Goal: Transaction & Acquisition: Purchase product/service

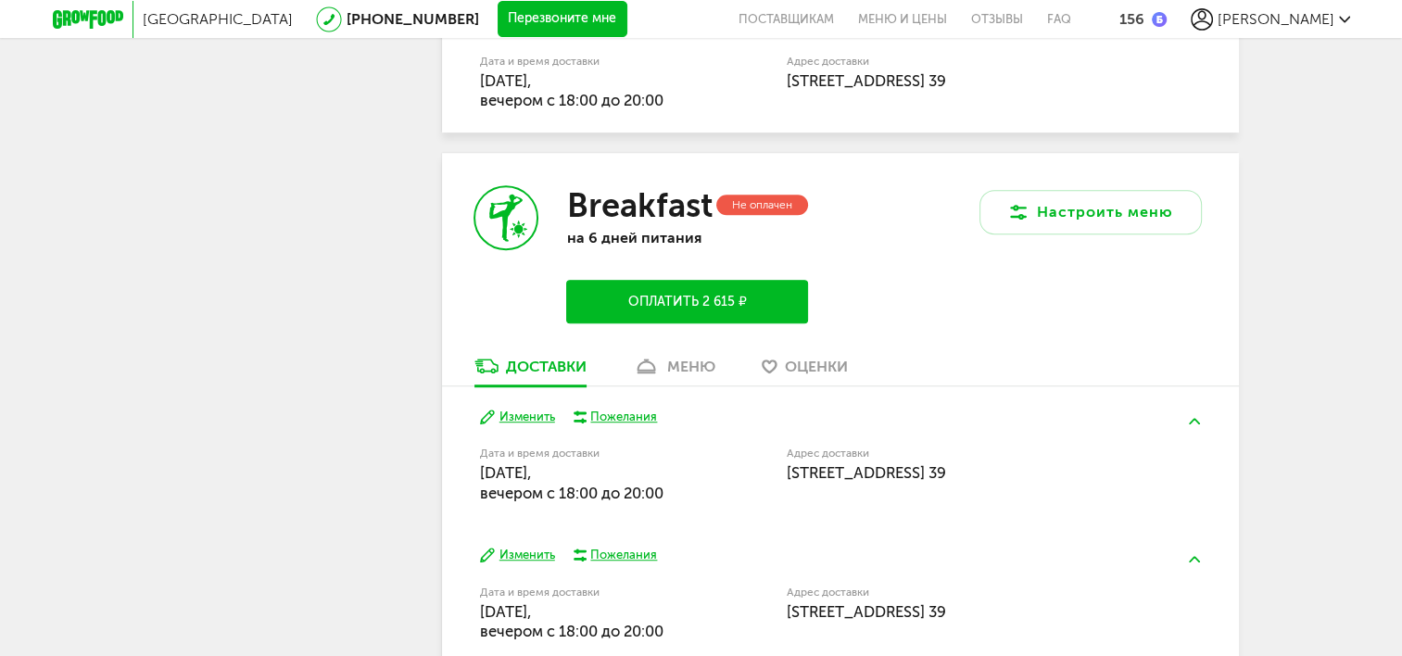
scroll to position [1195, 0]
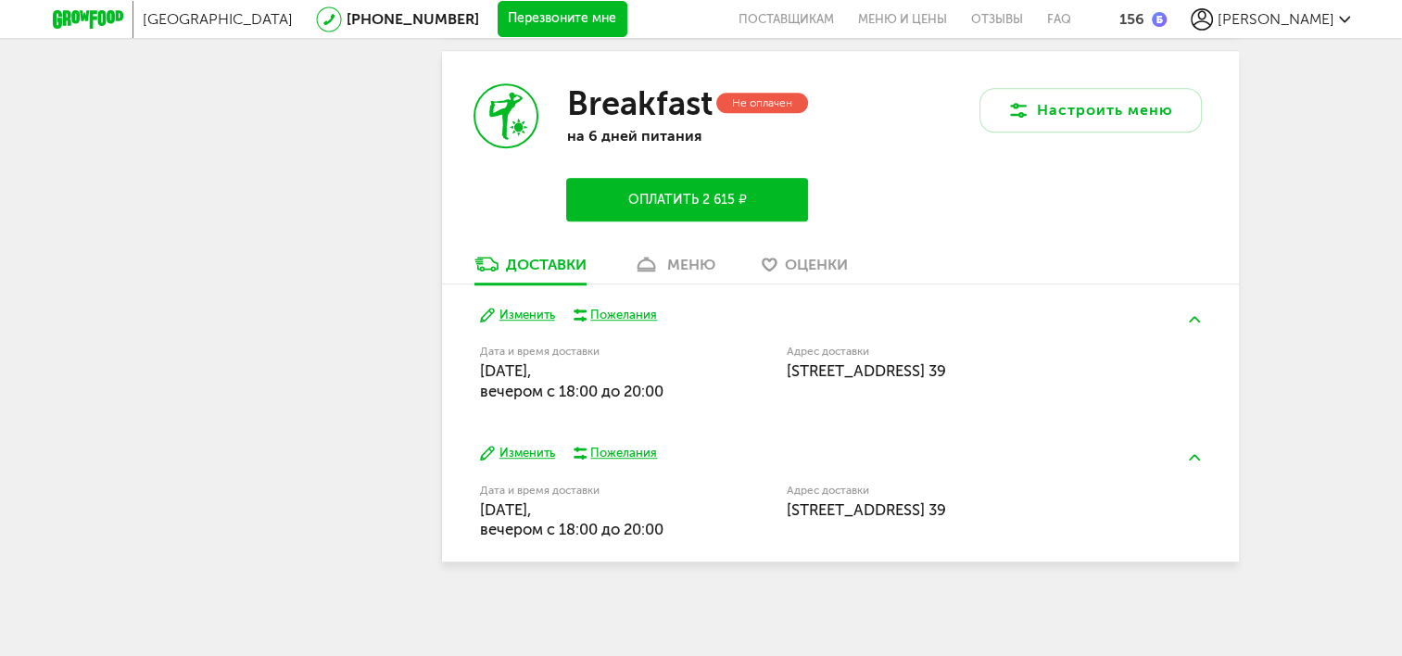
click at [695, 203] on button "Оплатить 2 615 ₽" at bounding box center [686, 200] width 241 height 44
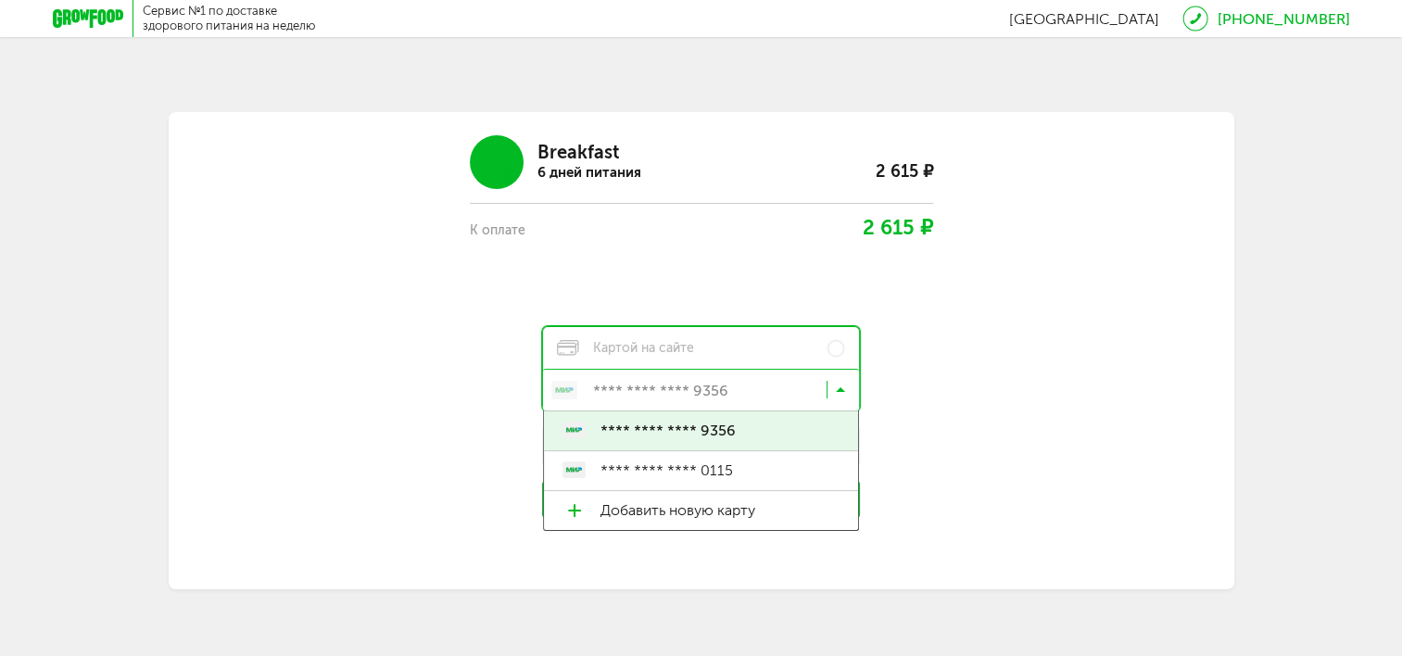
click at [842, 389] on icon at bounding box center [840, 394] width 9 height 19
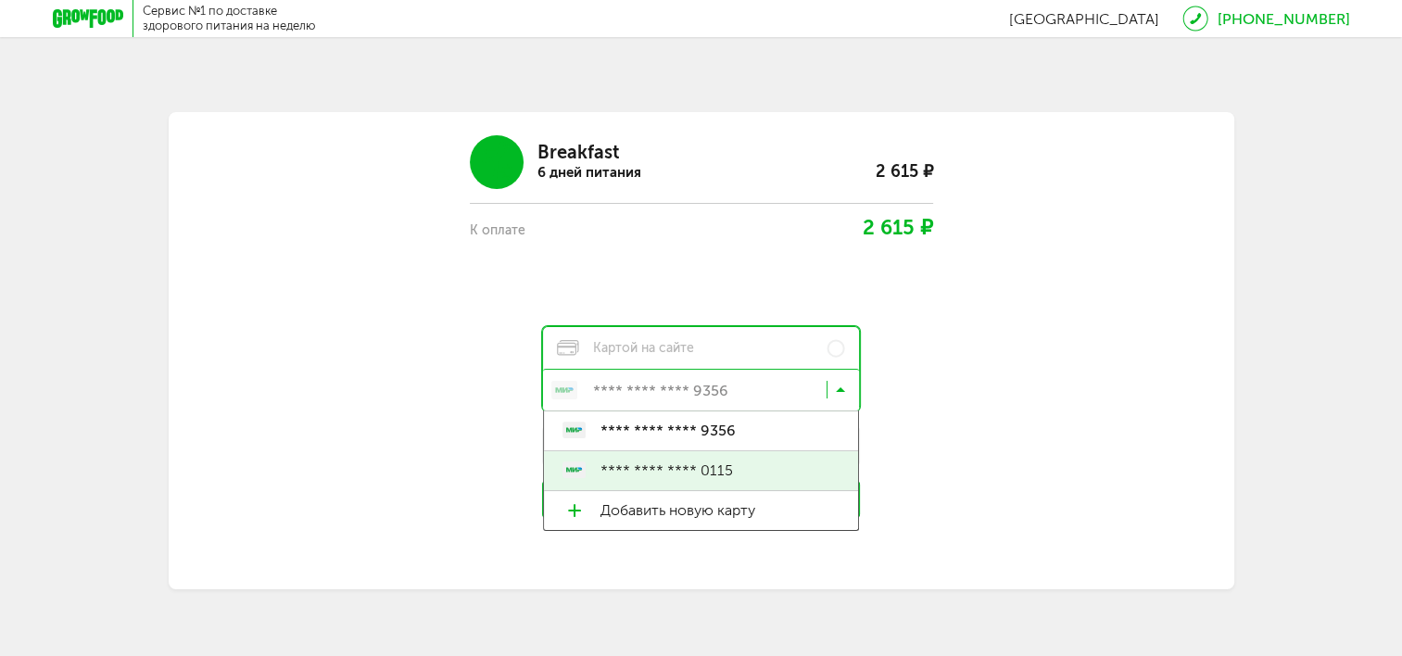
click at [752, 467] on span "**** **** **** 0115" at bounding box center [719, 470] width 240 height 39
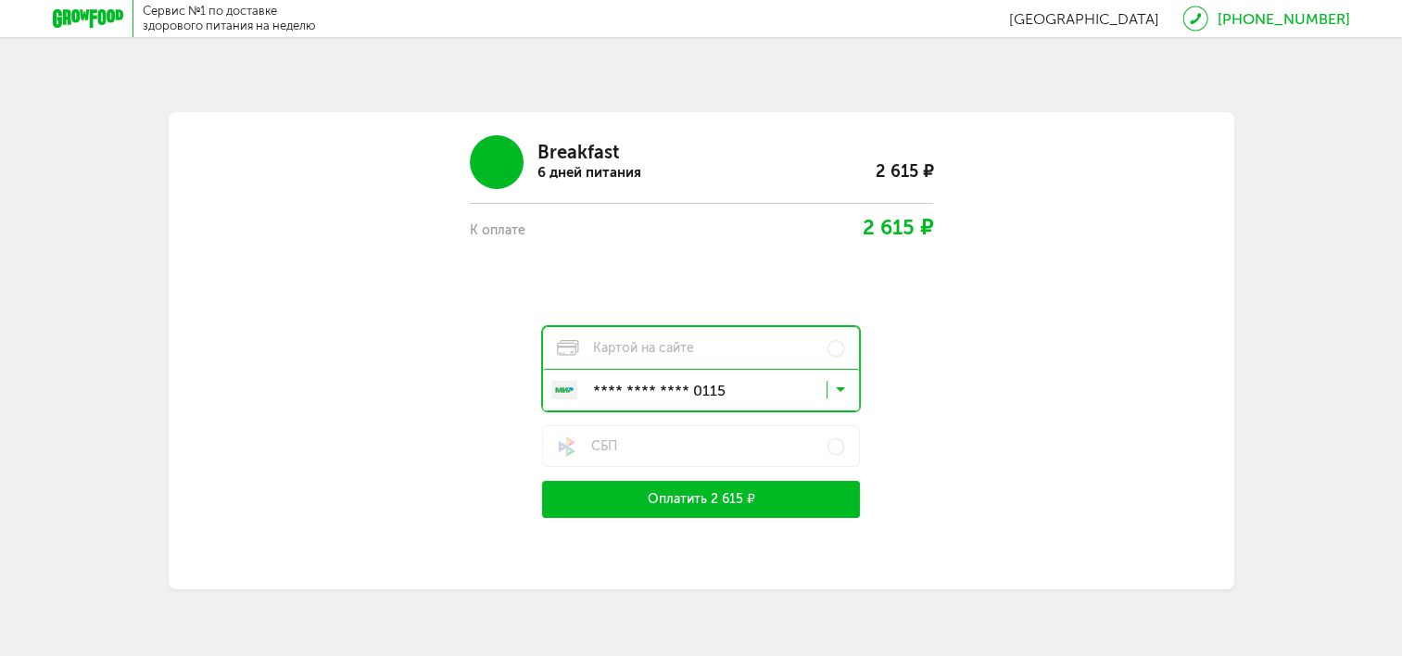
click at [738, 495] on button "Оплатить 2 615 ₽" at bounding box center [701, 499] width 319 height 37
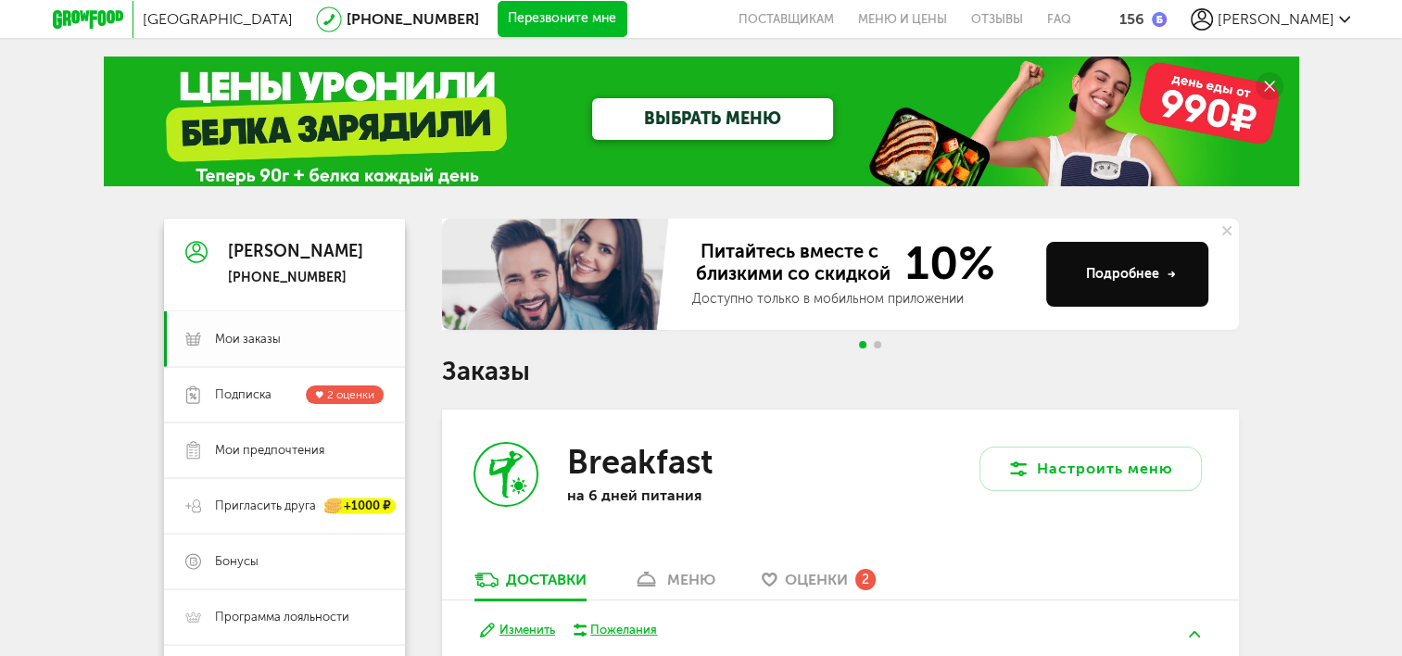
drag, startPoint x: 260, startPoint y: 339, endPoint x: 259, endPoint y: 329, distance: 10.2
click at [260, 337] on span "Мои заказы" at bounding box center [248, 339] width 66 height 17
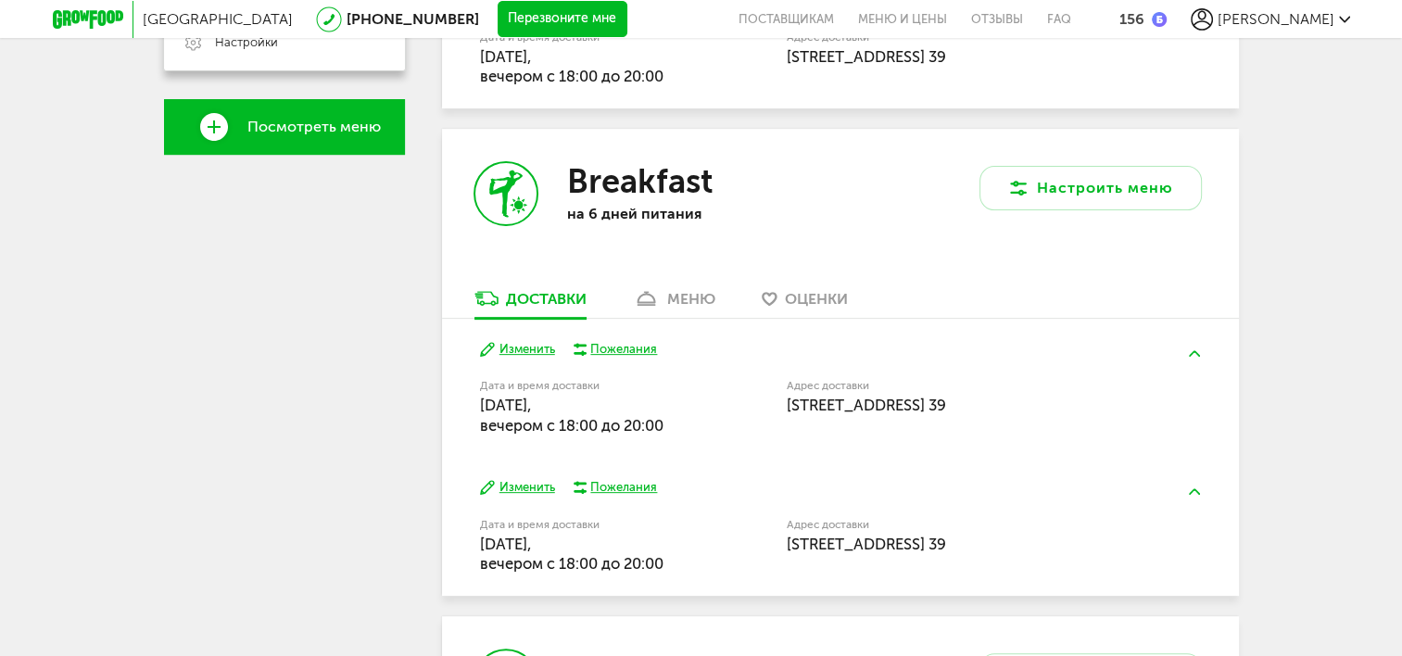
scroll to position [966, 0]
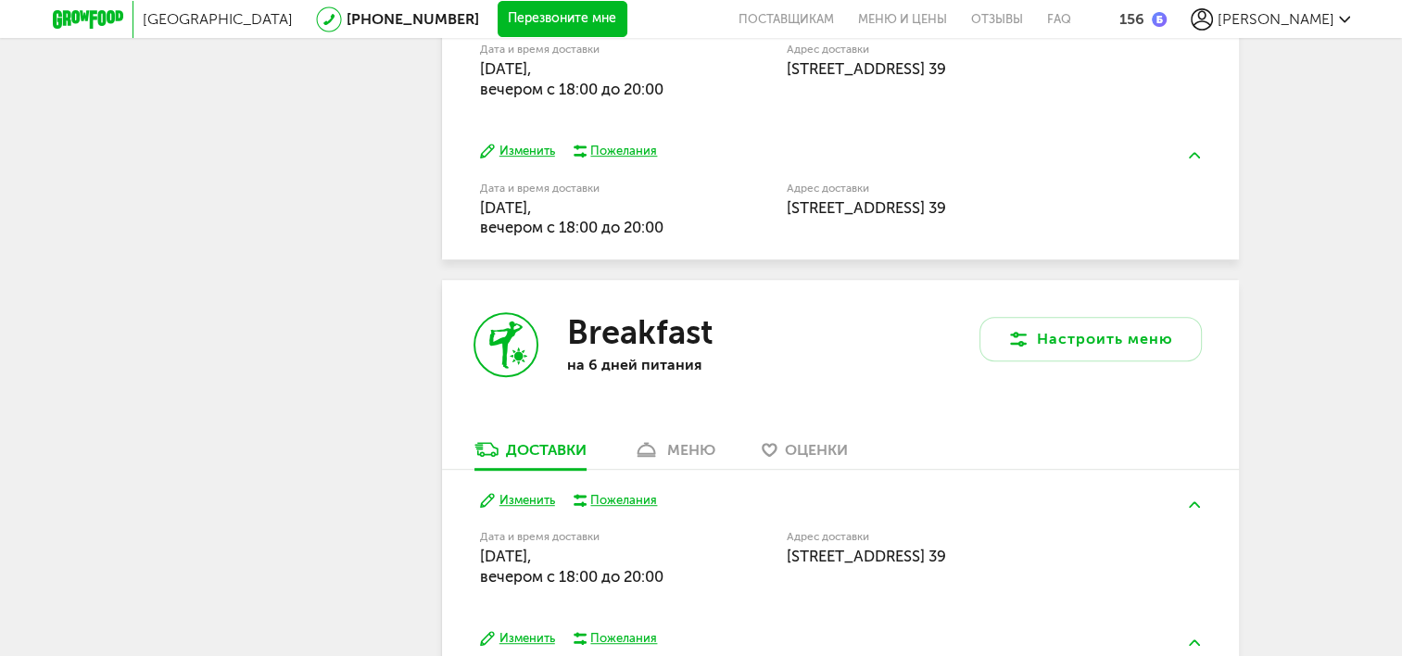
click at [693, 452] on div "меню" at bounding box center [691, 450] width 48 height 18
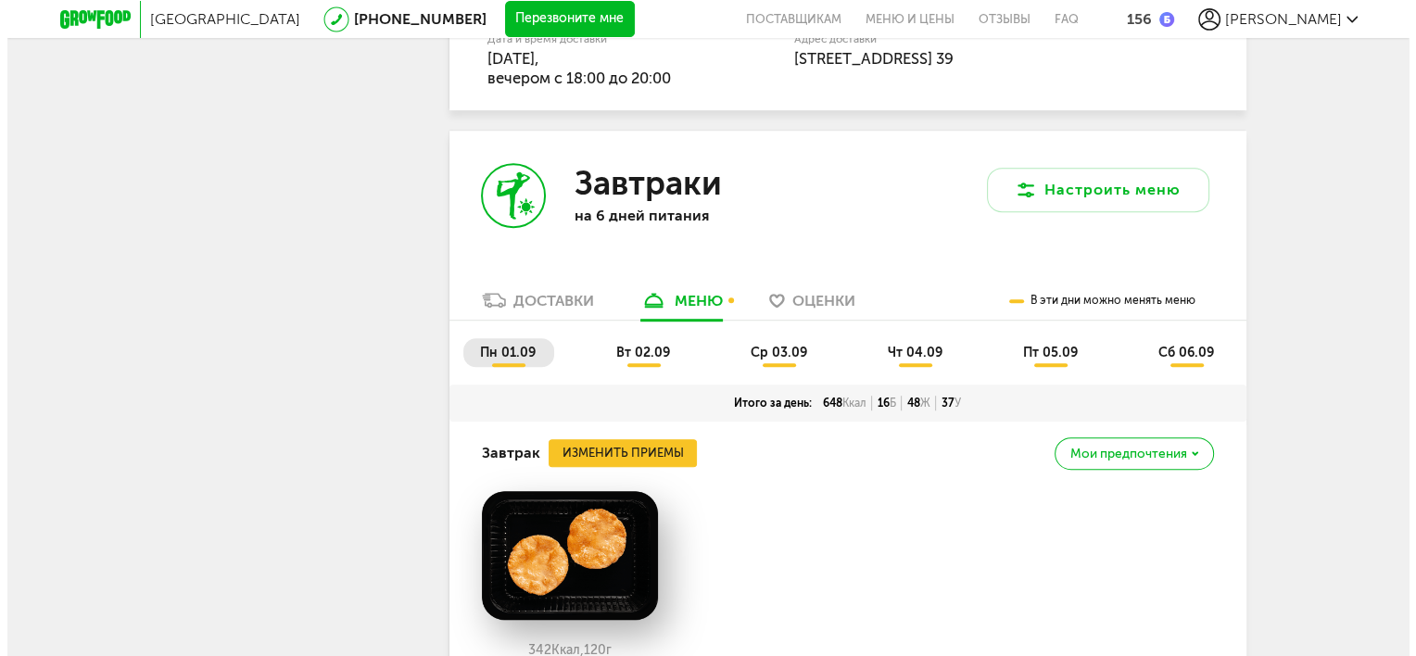
scroll to position [1107, 0]
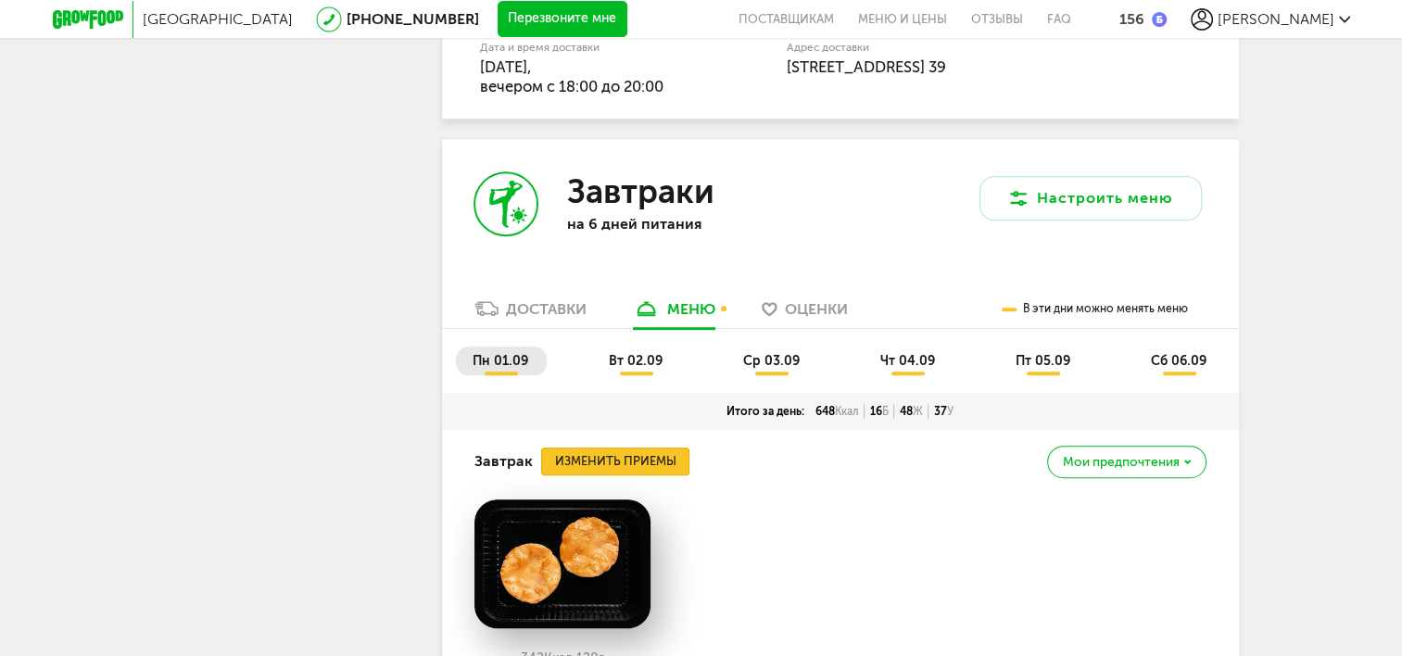
click at [655, 460] on button "Изменить приемы" at bounding box center [615, 462] width 148 height 28
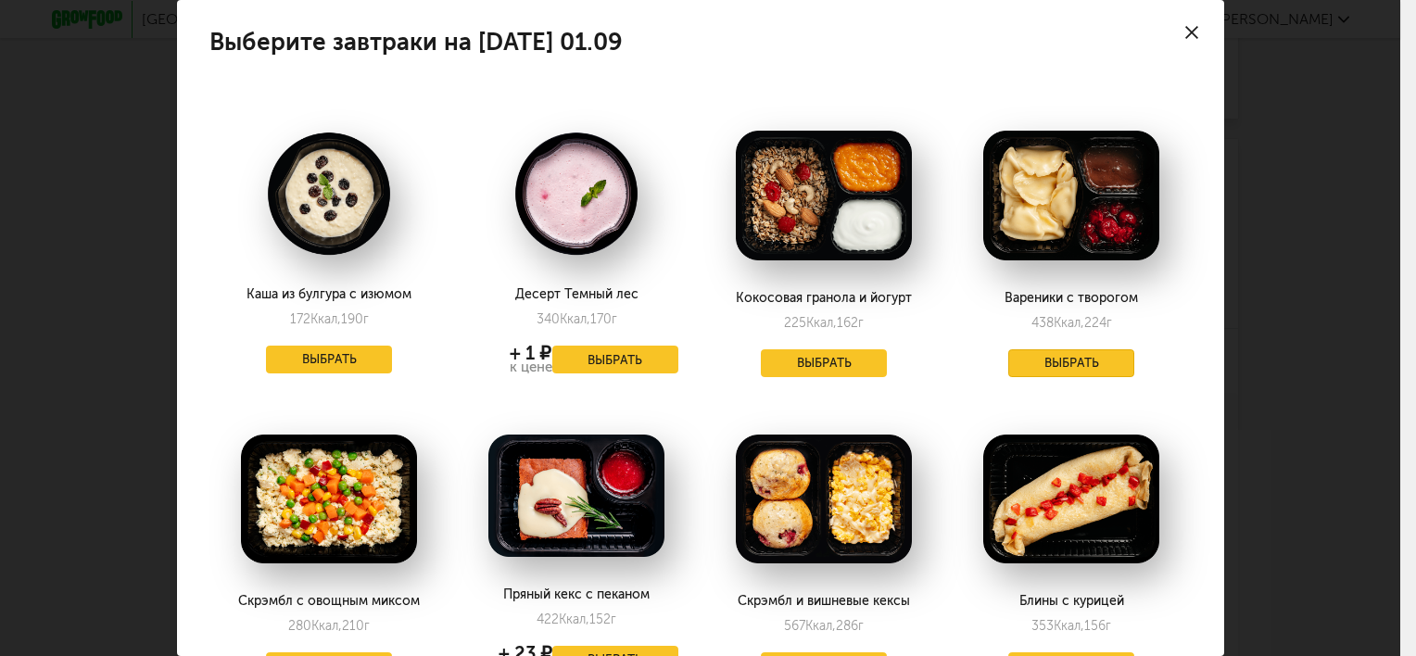
click at [1060, 370] on button "Выбрать" at bounding box center [1071, 363] width 126 height 28
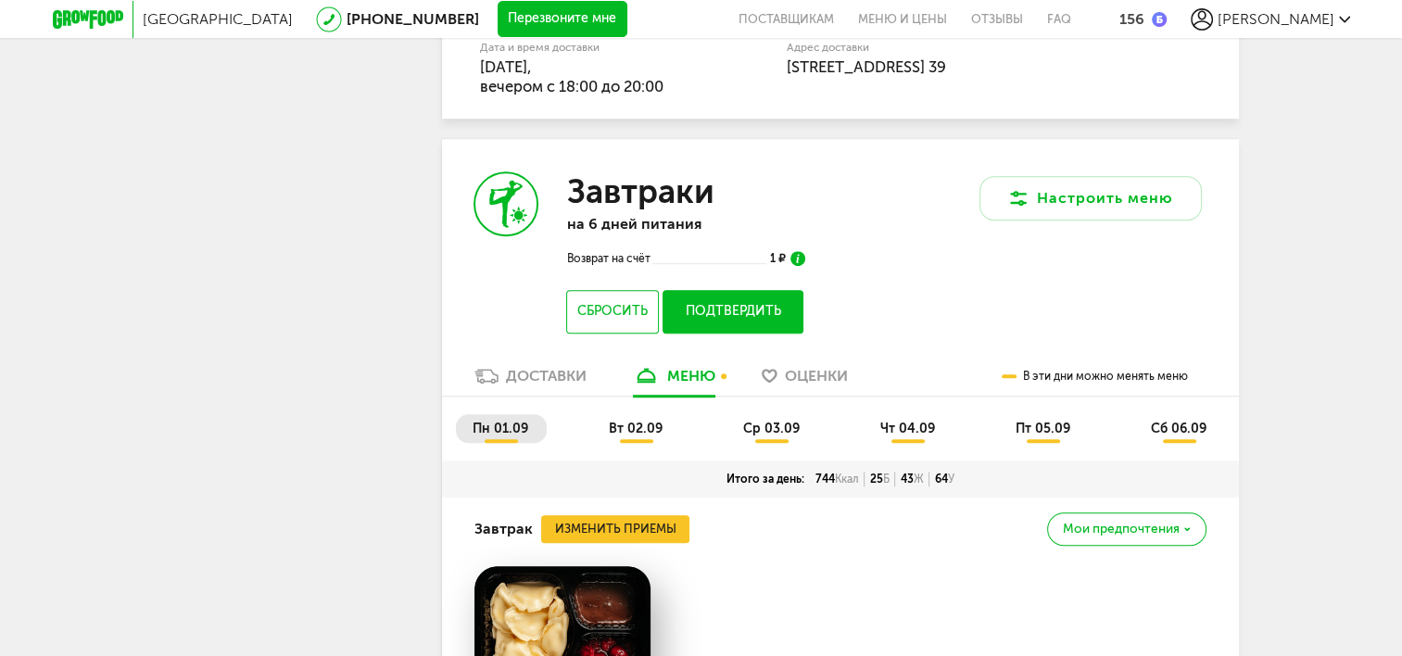
click at [638, 437] on li "вт 02.09" at bounding box center [636, 428] width 89 height 29
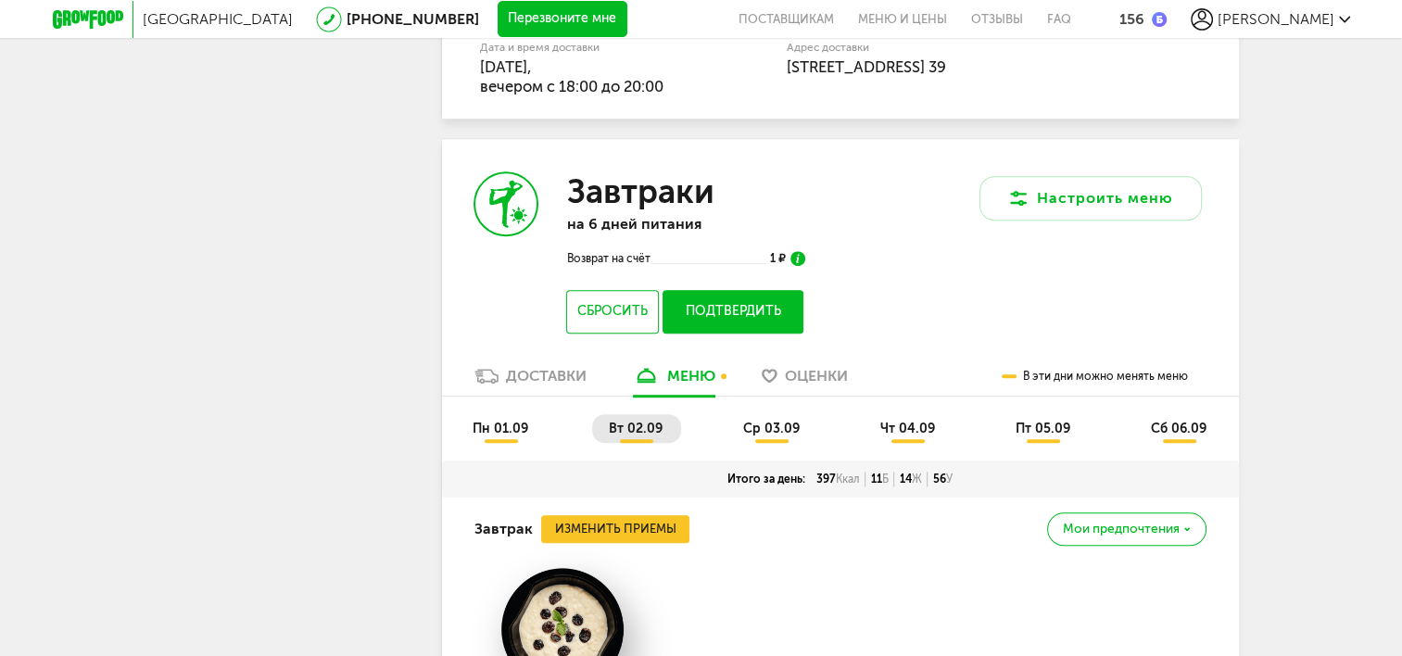
drag, startPoint x: 639, startPoint y: 435, endPoint x: 675, endPoint y: 467, distance: 47.9
click at [676, 470] on div "Итого за день: 397 Ккал 11 Б 14 Ж 56 У" at bounding box center [840, 478] width 797 height 37
click at [638, 442] on li "вт 02.09" at bounding box center [636, 428] width 89 height 29
click at [637, 441] on li "вт 02.09" at bounding box center [636, 428] width 89 height 29
click at [775, 550] on div "Завтрак Изменить приемы Мои предпочтения" at bounding box center [840, 529] width 732 height 63
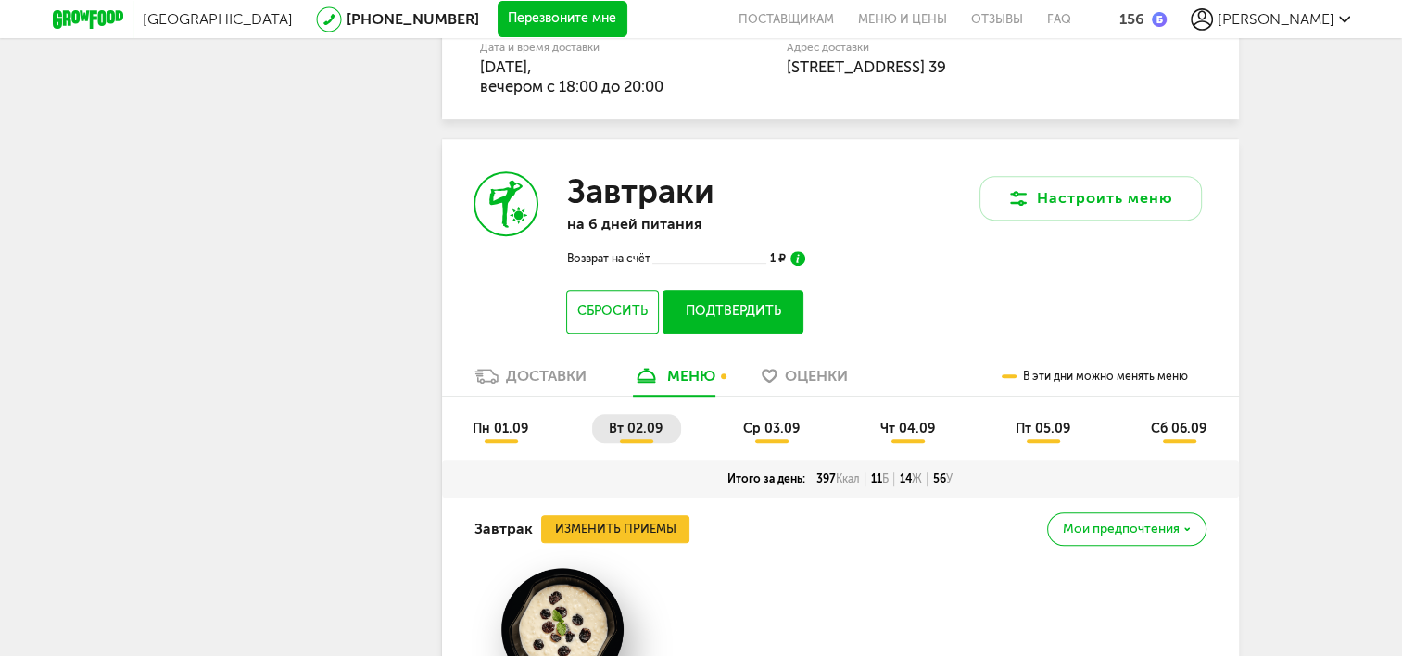
drag, startPoint x: 752, startPoint y: 319, endPoint x: 747, endPoint y: 310, distance: 10.0
click at [750, 315] on button "Подтвердить" at bounding box center [732, 312] width 140 height 44
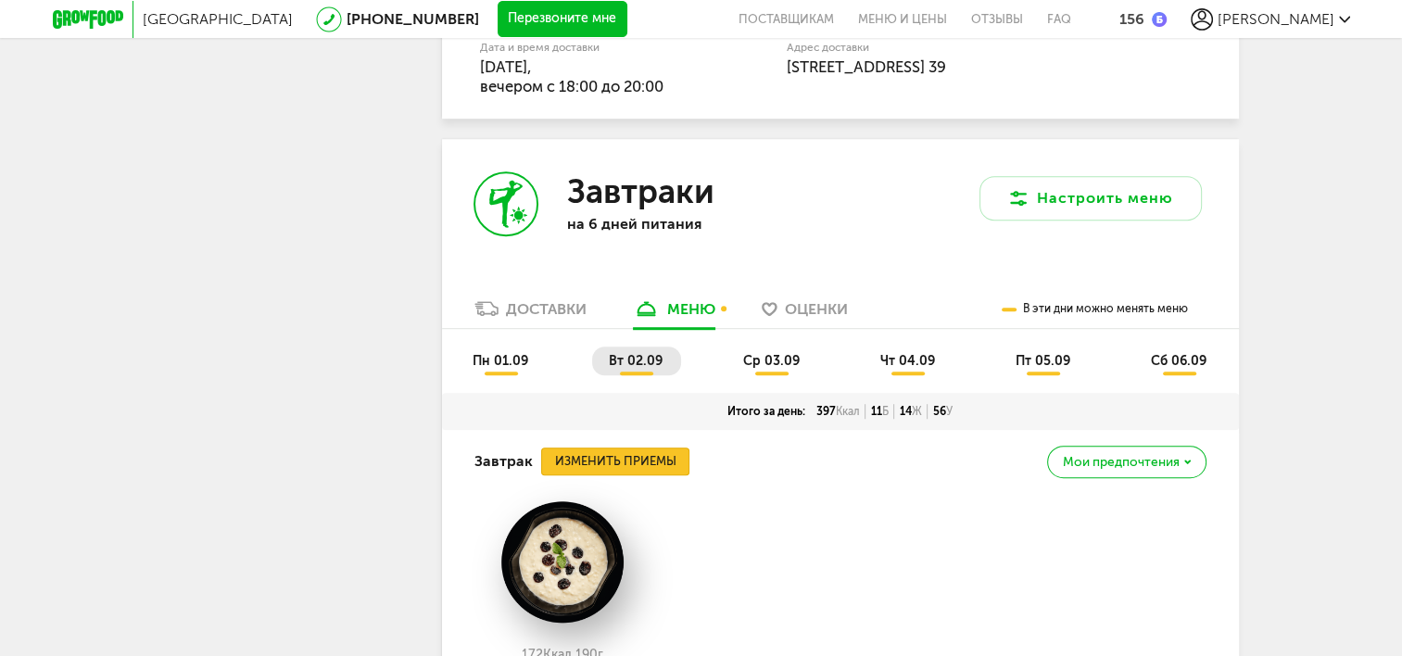
click at [667, 463] on button "Изменить приемы" at bounding box center [615, 462] width 148 height 28
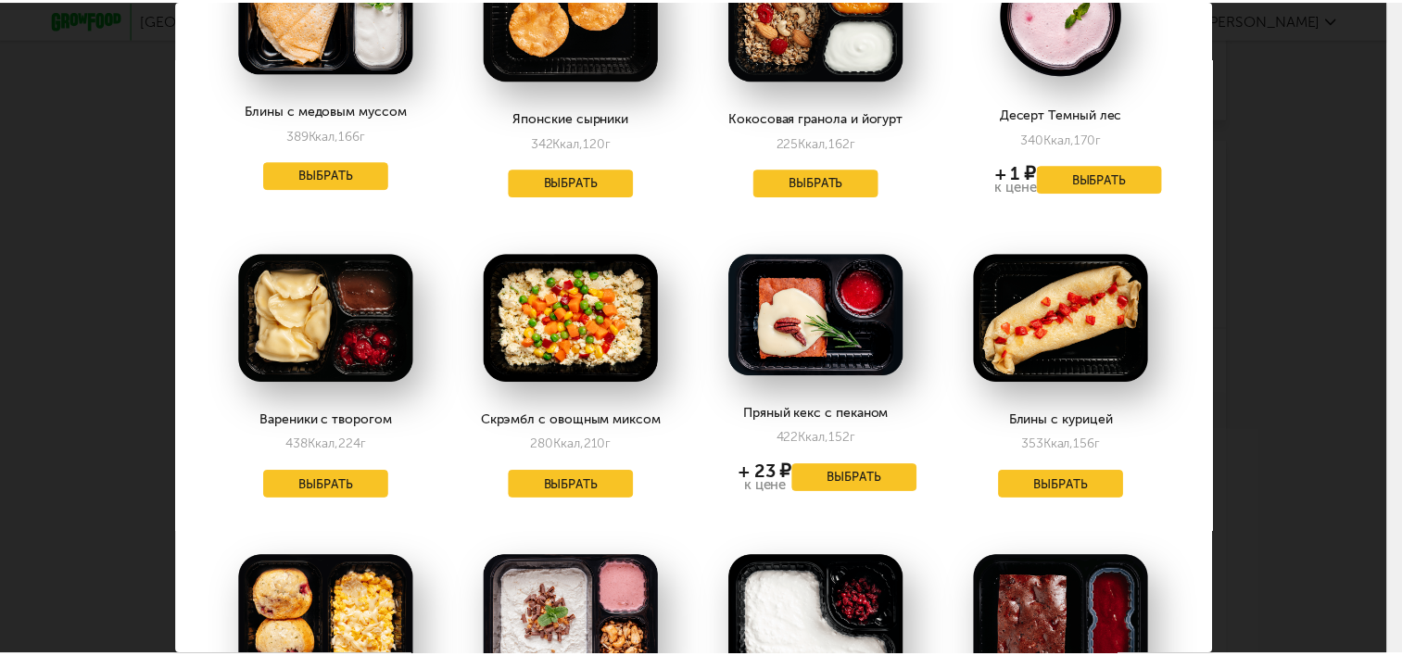
scroll to position [185, 0]
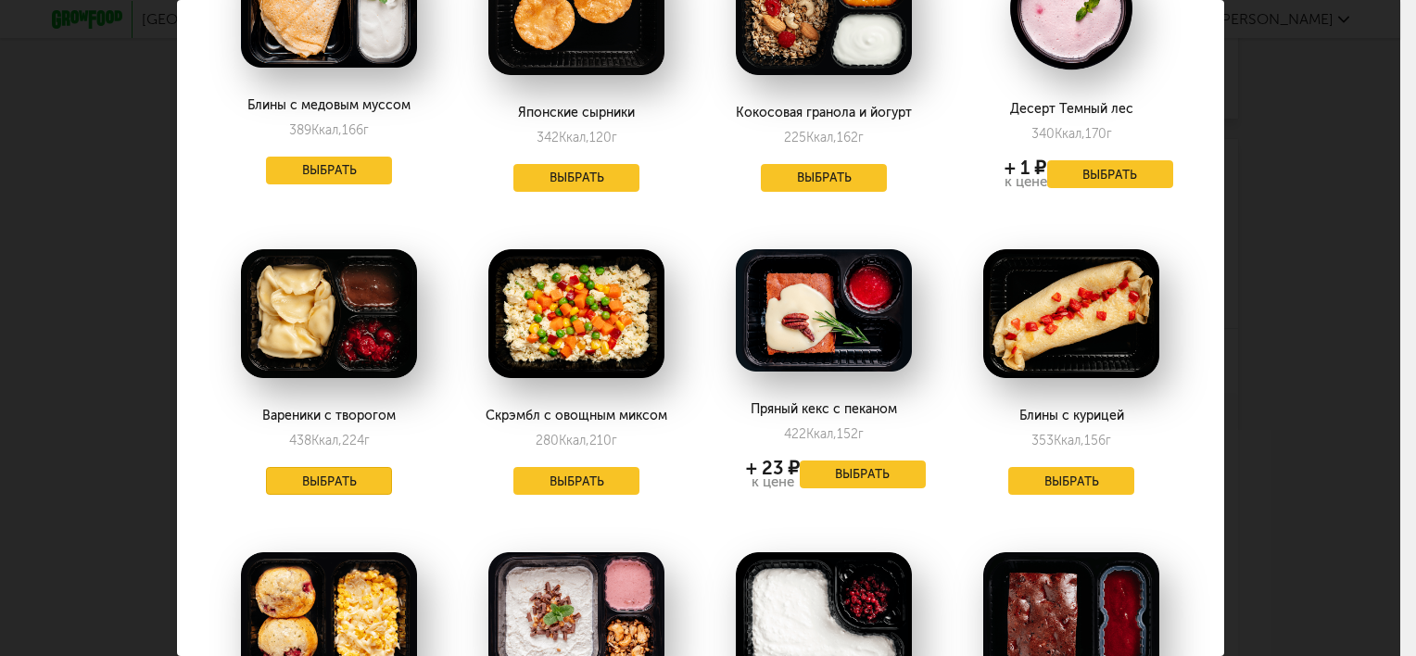
click at [330, 482] on button "Выбрать" at bounding box center [329, 481] width 126 height 28
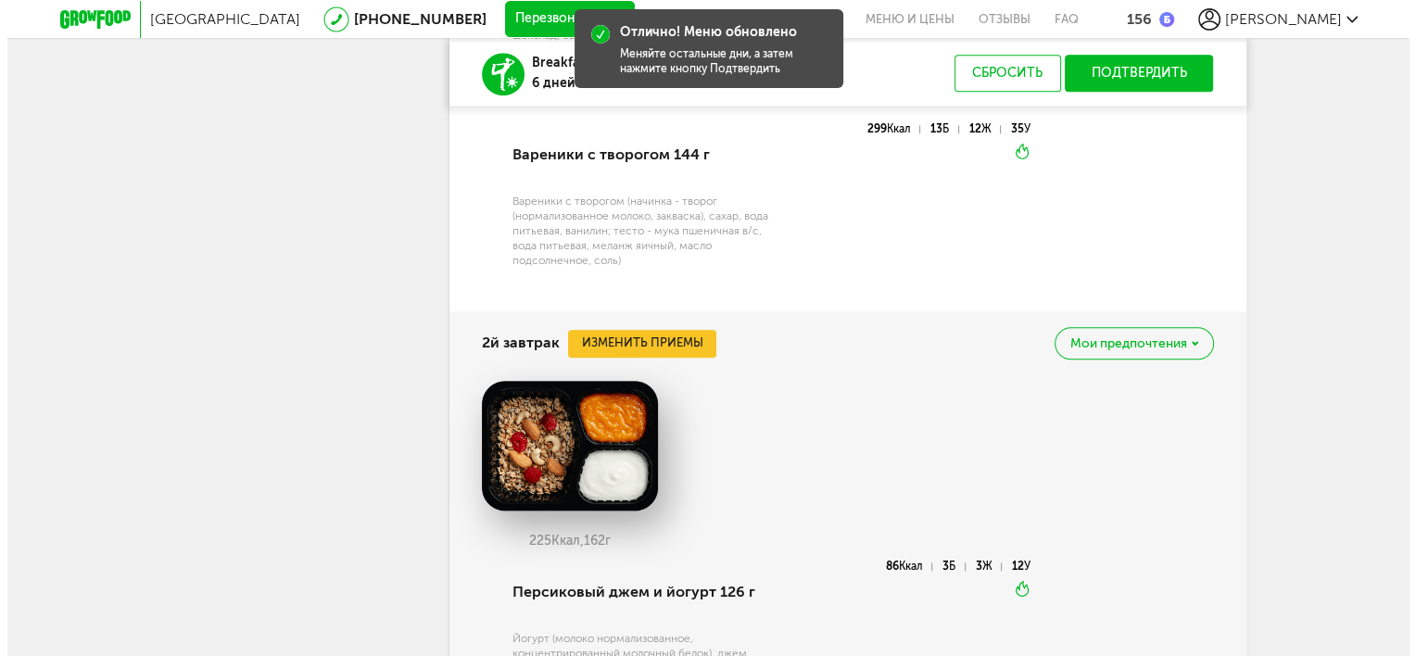
scroll to position [1941, 0]
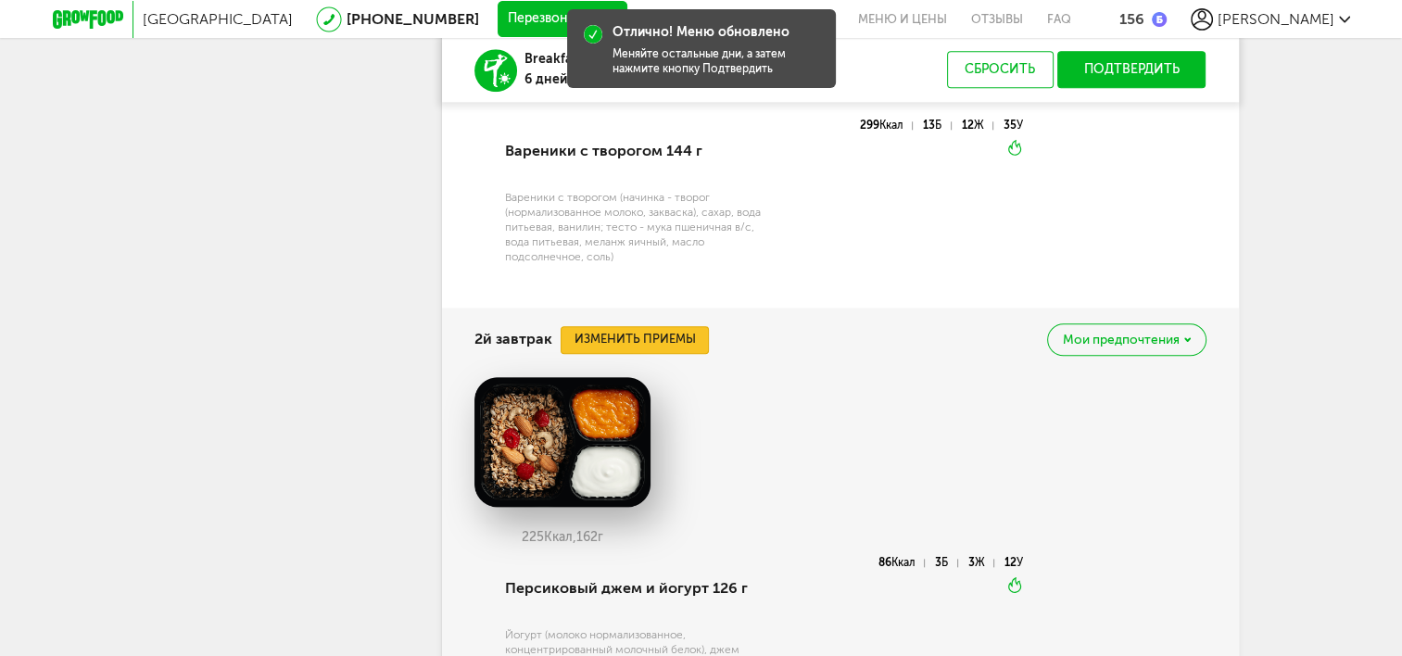
click at [662, 341] on button "Изменить приемы" at bounding box center [635, 340] width 148 height 28
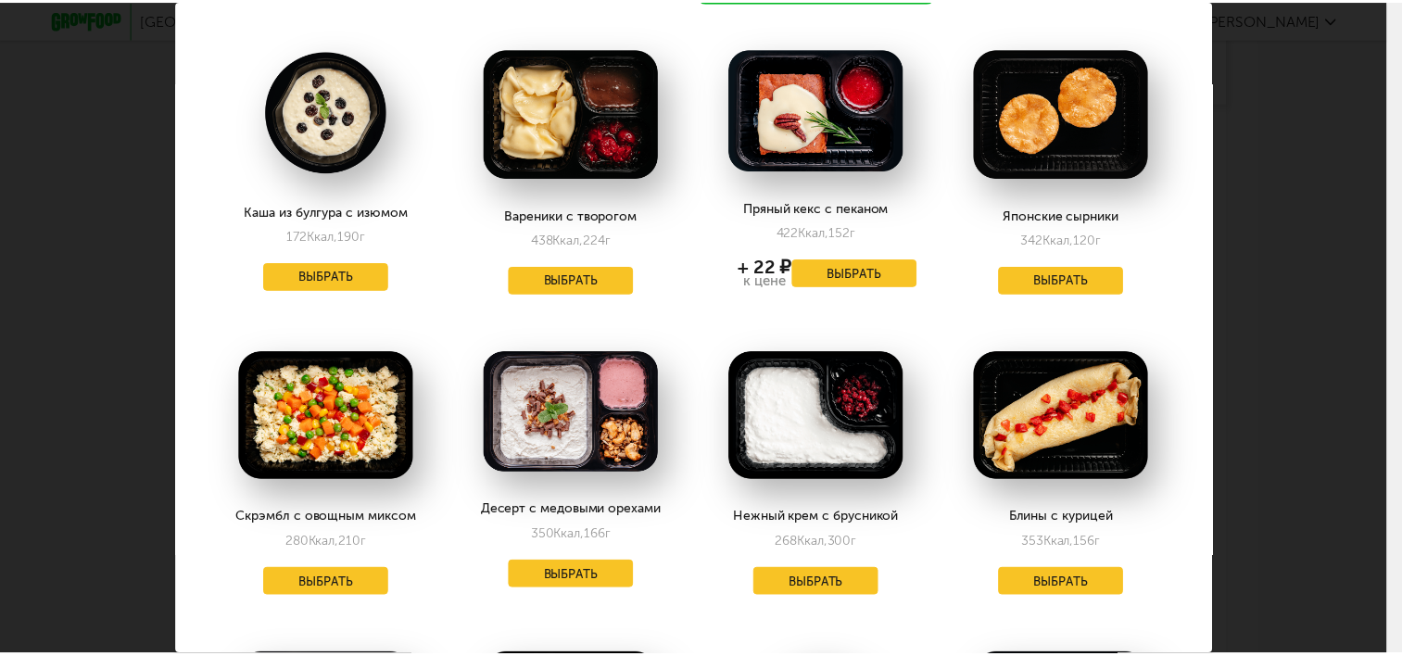
scroll to position [371, 0]
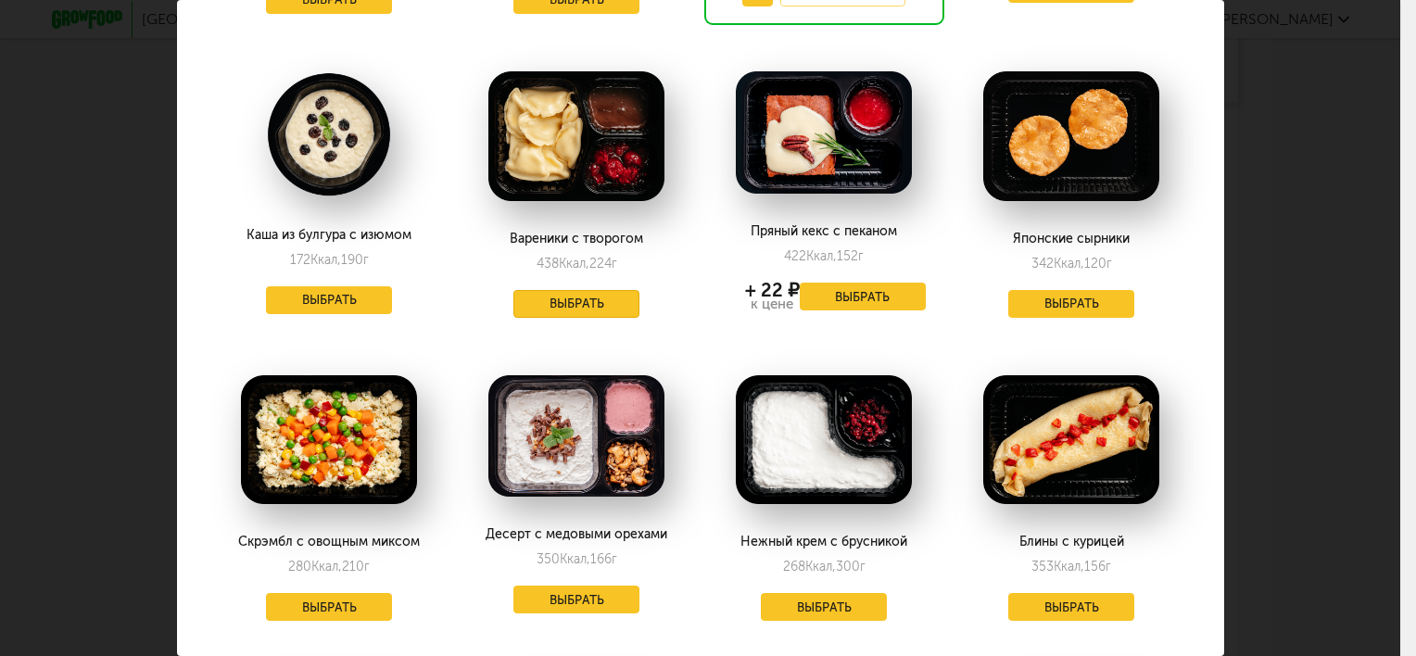
click at [590, 298] on button "Выбрать" at bounding box center [576, 304] width 126 height 28
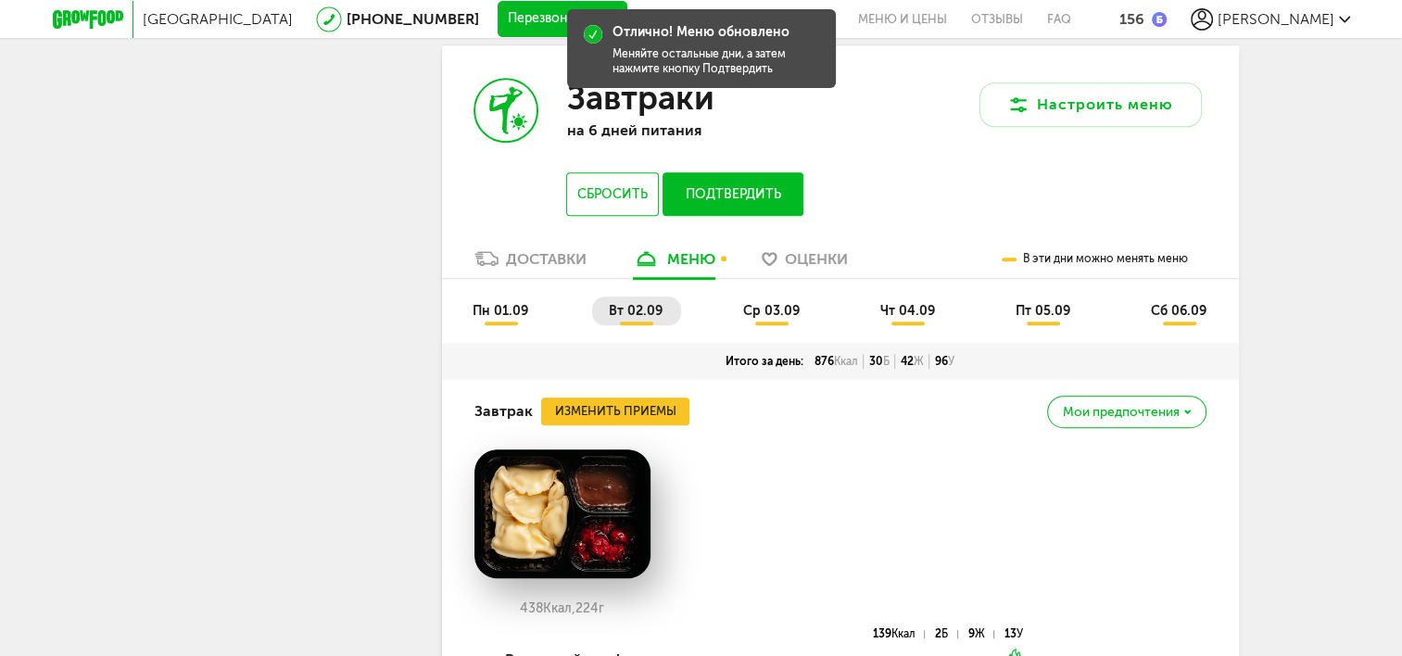
scroll to position [1200, 0]
click at [769, 320] on li "ср 03.09" at bounding box center [772, 311] width 92 height 29
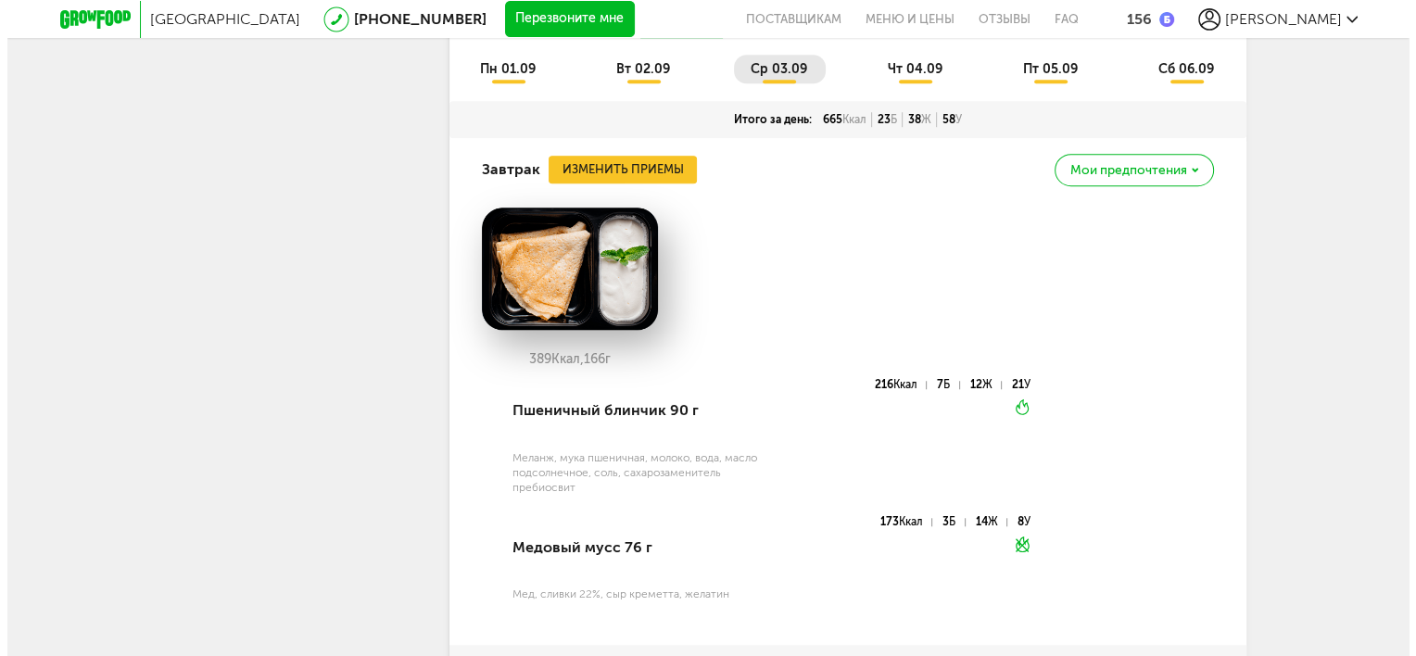
scroll to position [1385, 0]
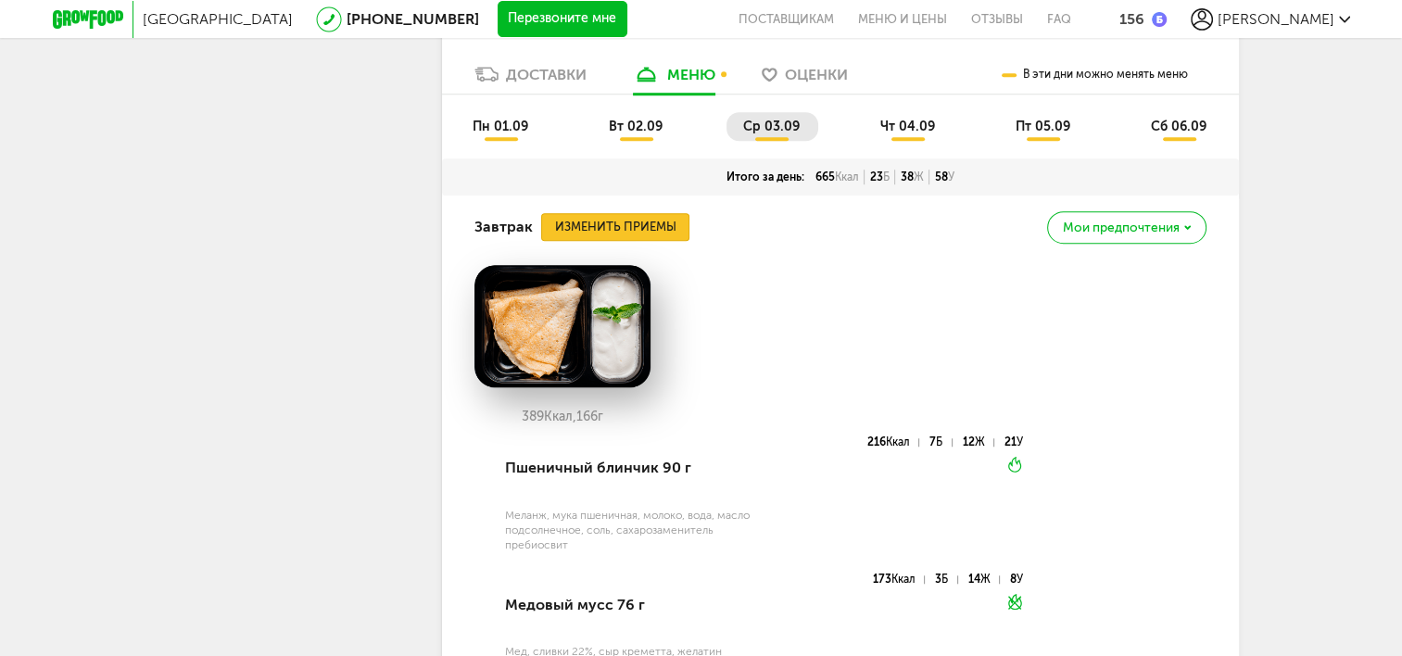
click at [616, 233] on button "Изменить приемы" at bounding box center [615, 227] width 148 height 28
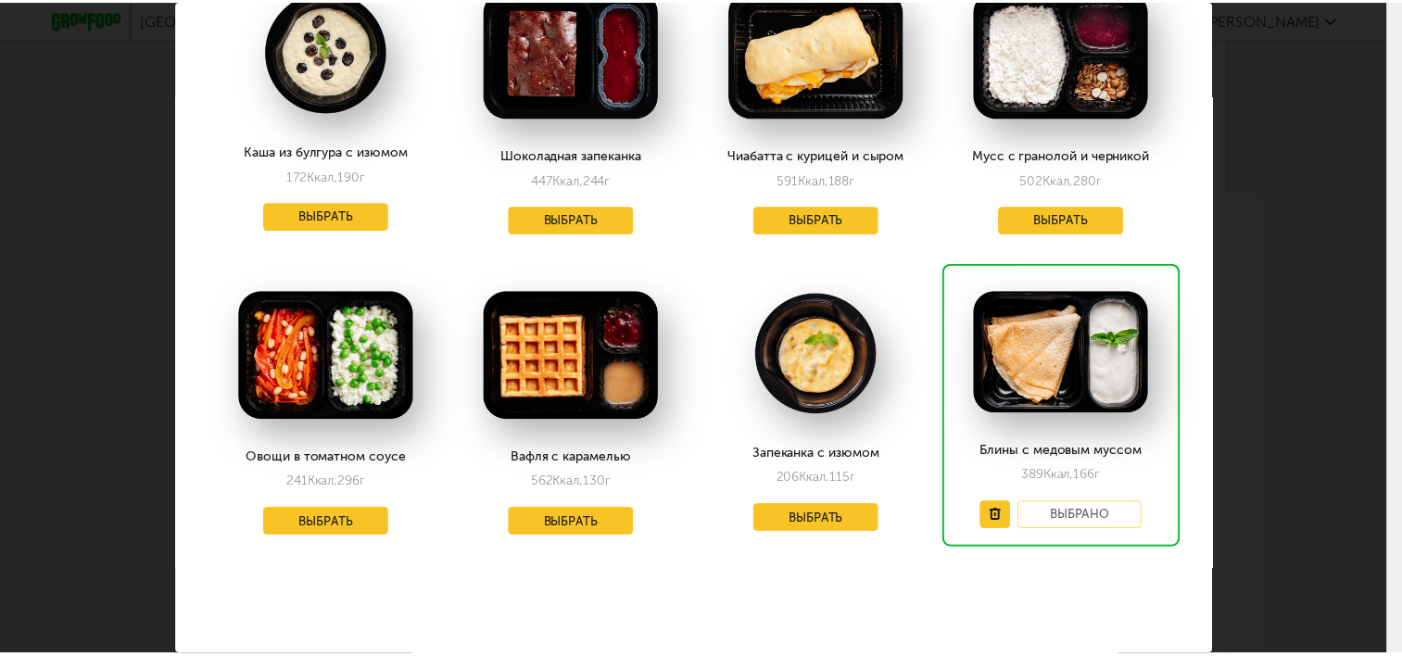
scroll to position [158, 0]
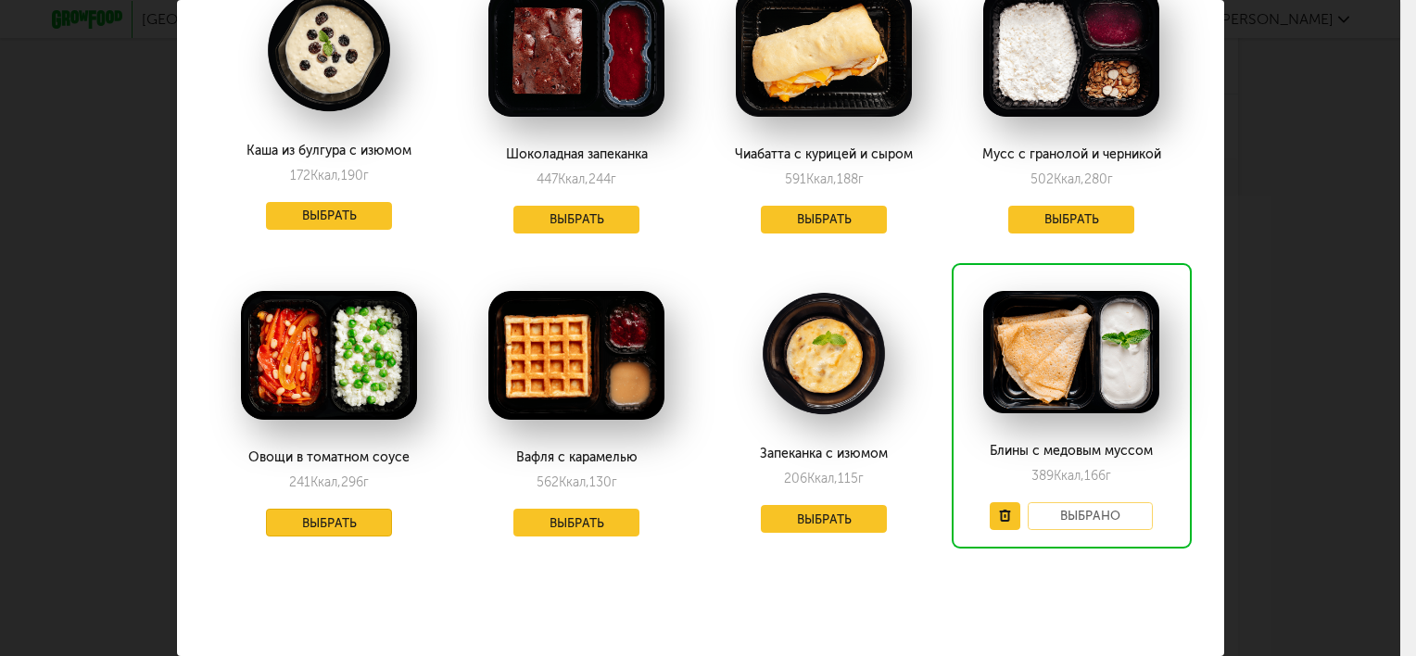
click at [334, 509] on button "Выбрать" at bounding box center [329, 523] width 126 height 28
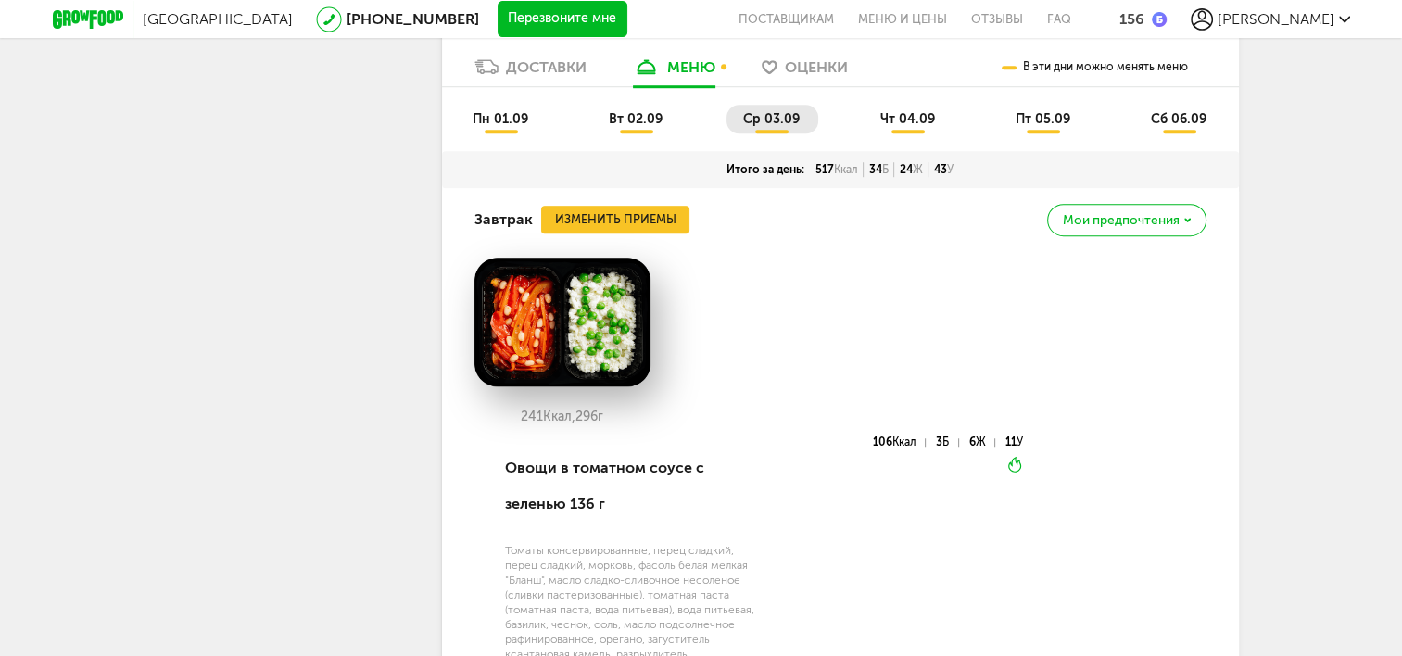
scroll to position [1385, 0]
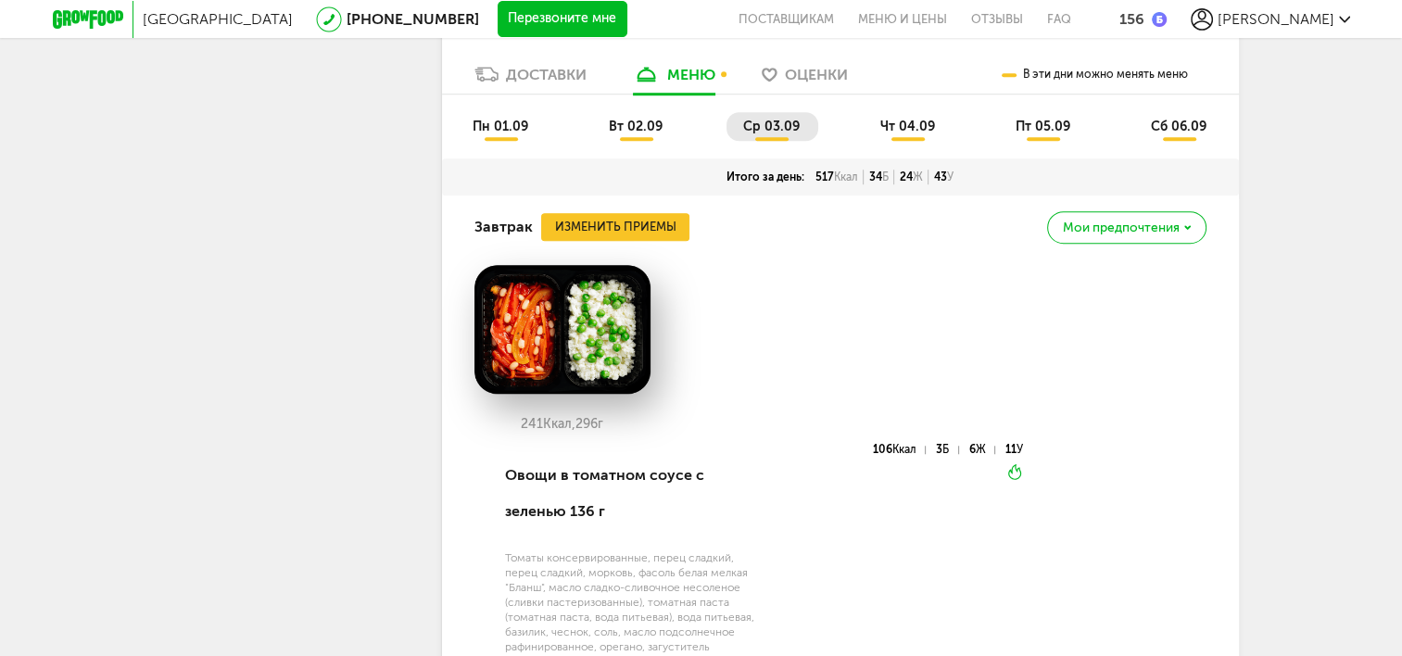
click at [907, 137] on li "чт 04.09" at bounding box center [909, 126] width 90 height 29
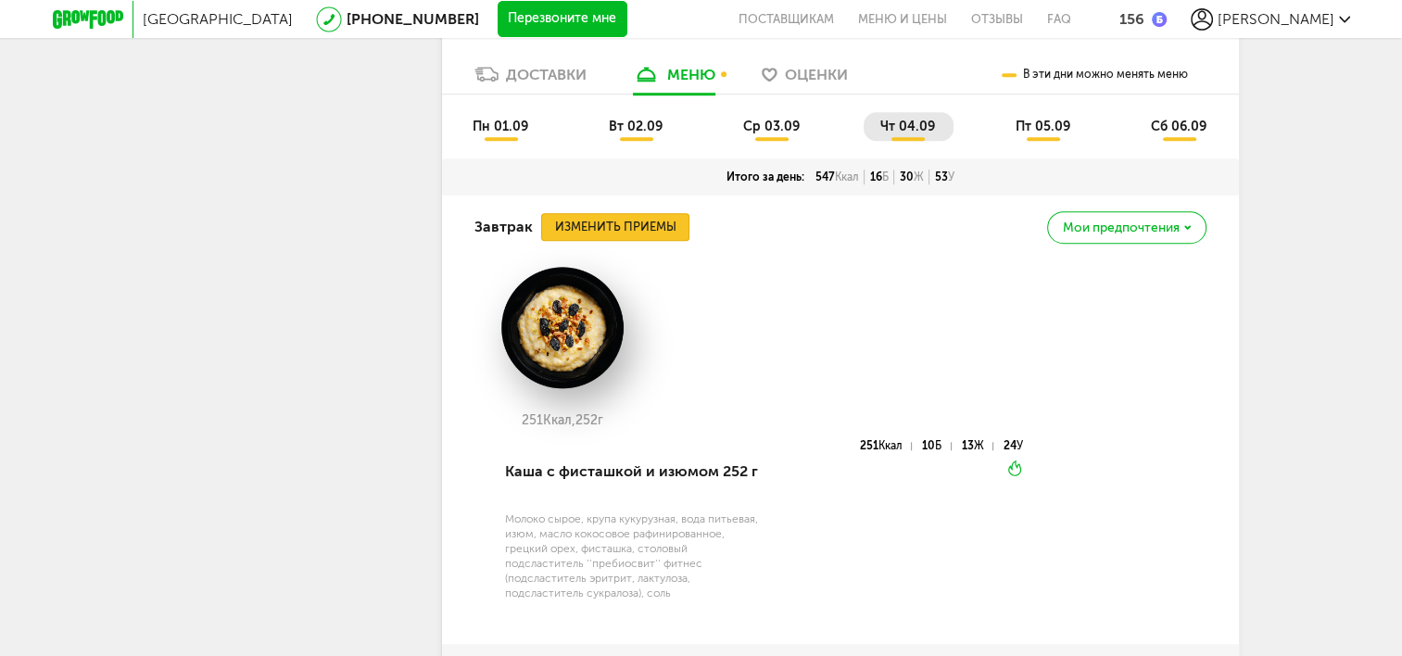
click at [634, 228] on button "Изменить приемы" at bounding box center [615, 227] width 148 height 28
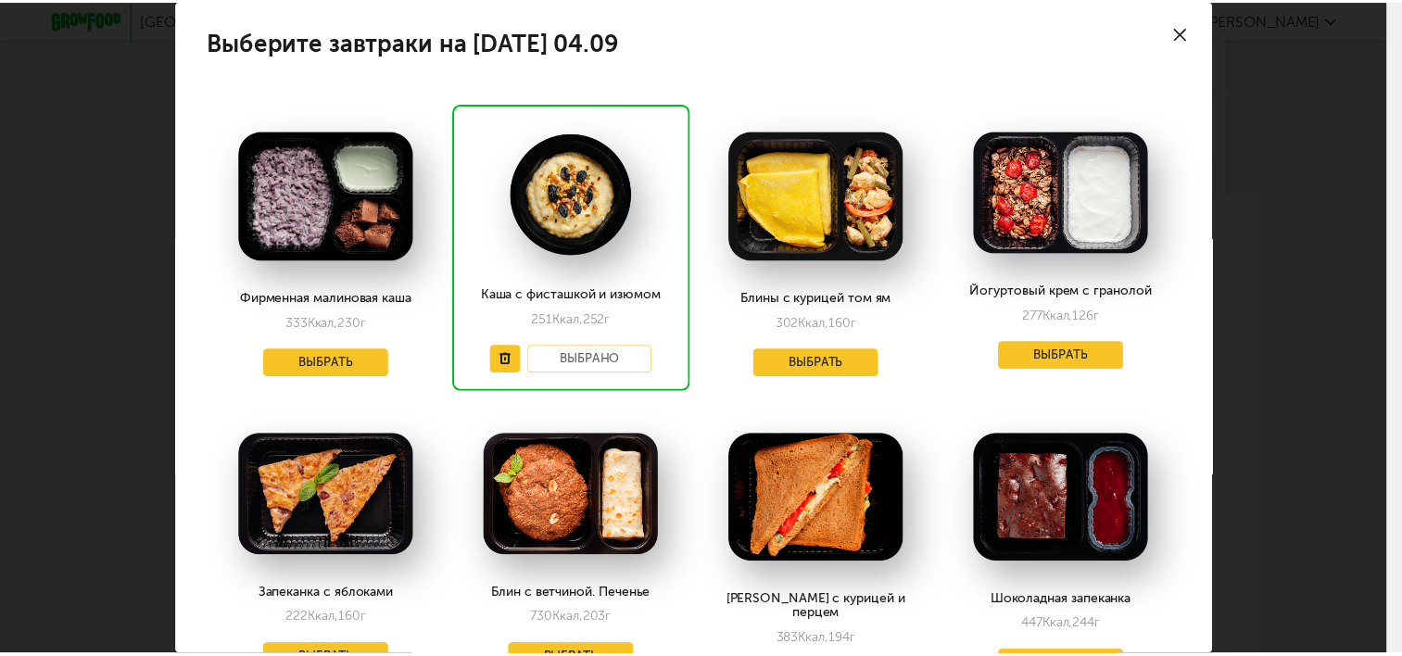
scroll to position [0, 0]
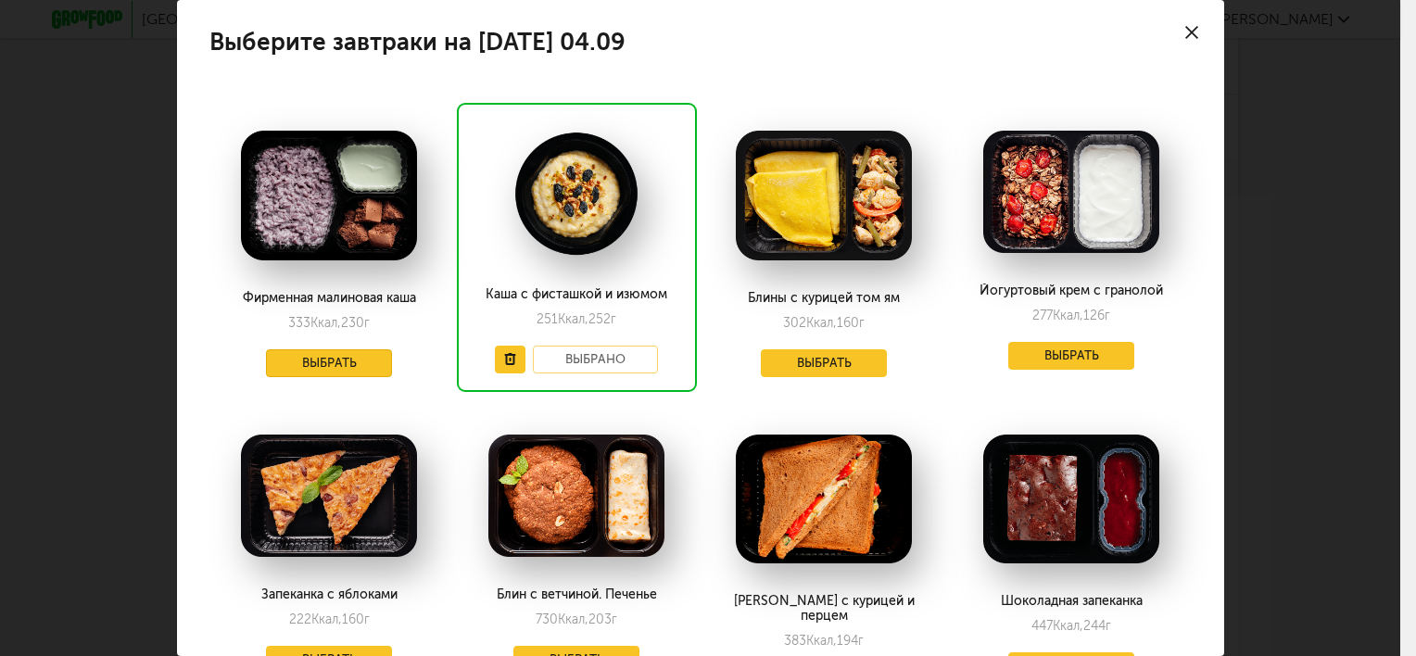
click at [334, 356] on button "Выбрать" at bounding box center [329, 363] width 126 height 28
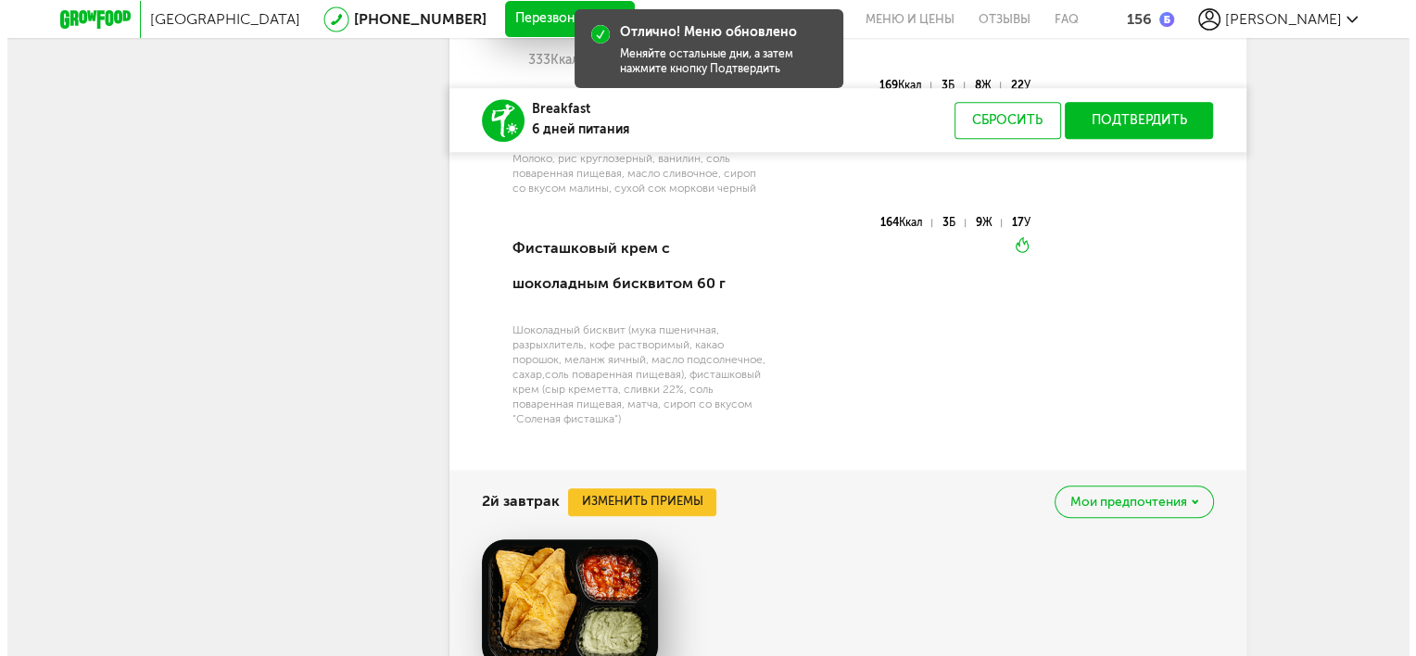
scroll to position [1848, 0]
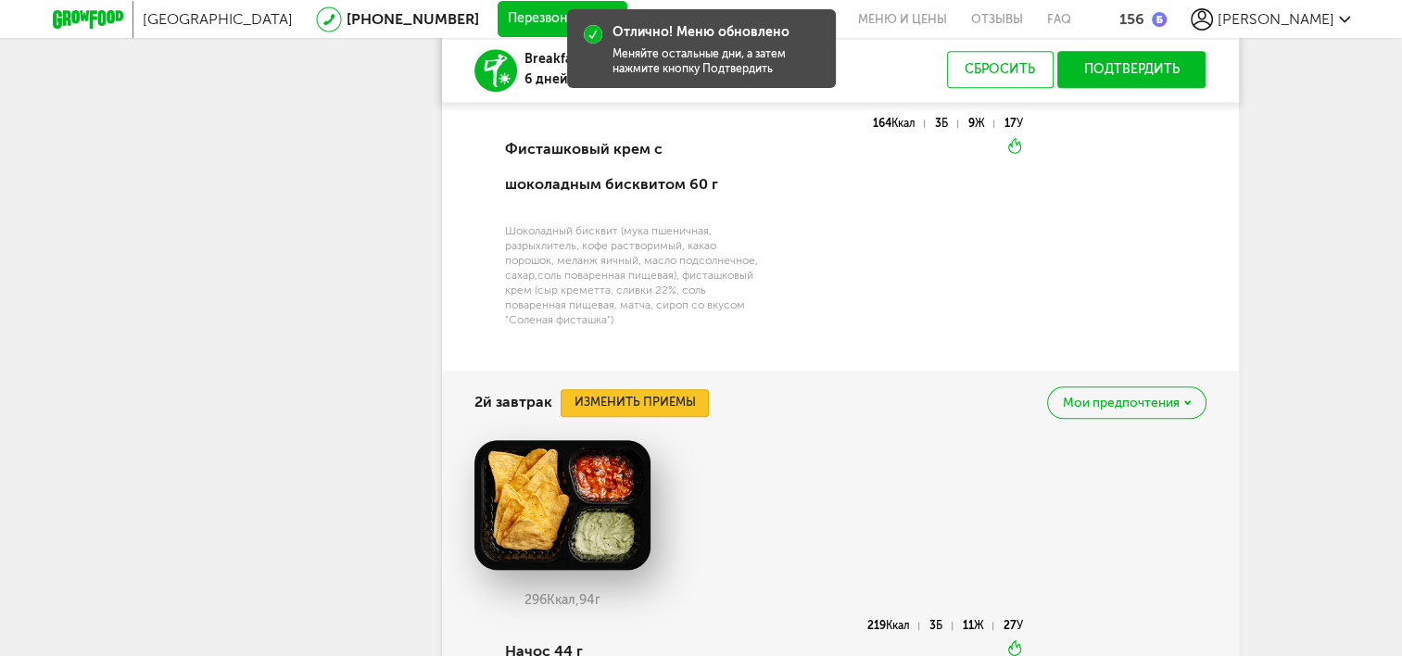
click at [663, 403] on button "Изменить приемы" at bounding box center [635, 403] width 148 height 28
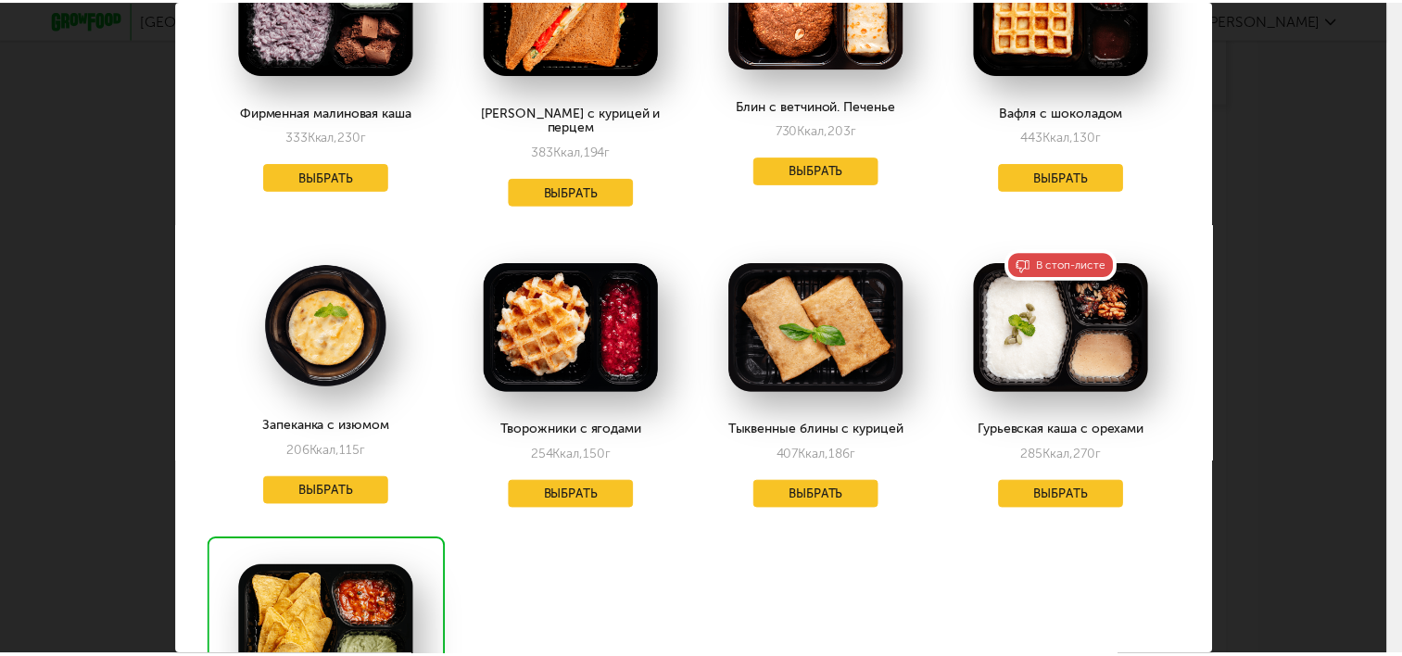
scroll to position [556, 0]
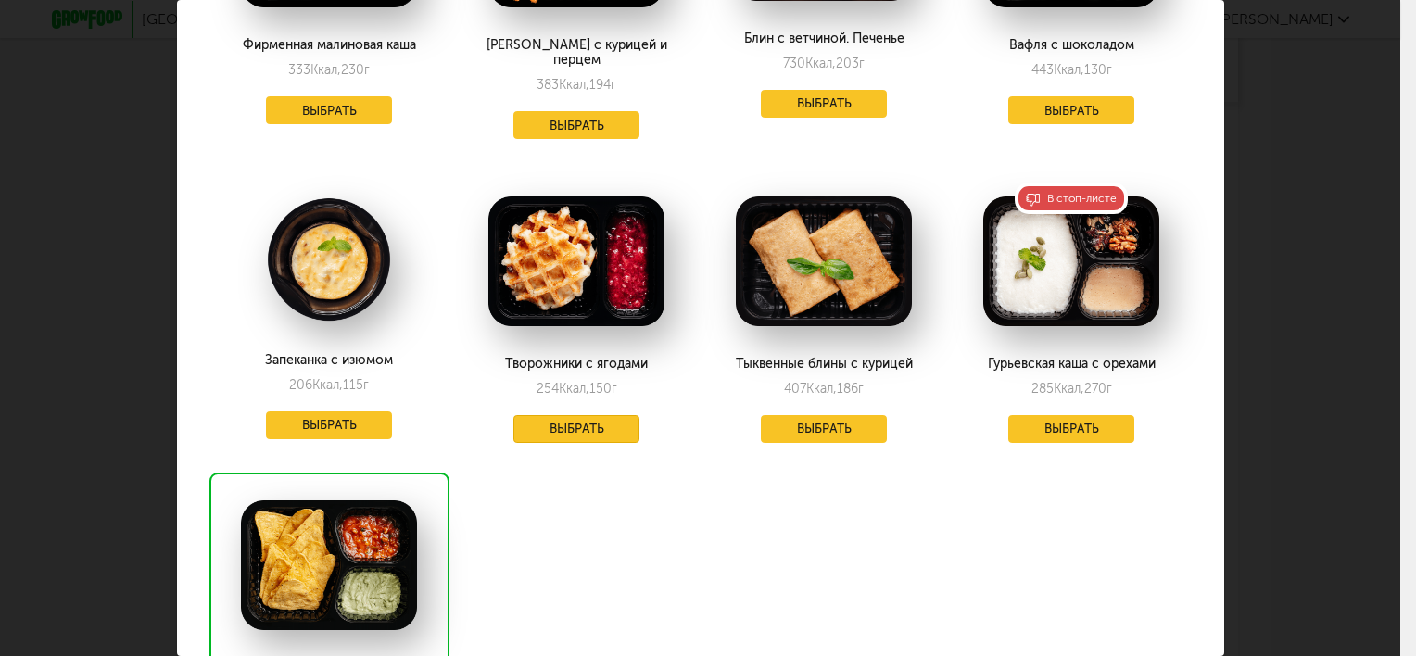
click at [601, 415] on button "Выбрать" at bounding box center [576, 429] width 126 height 28
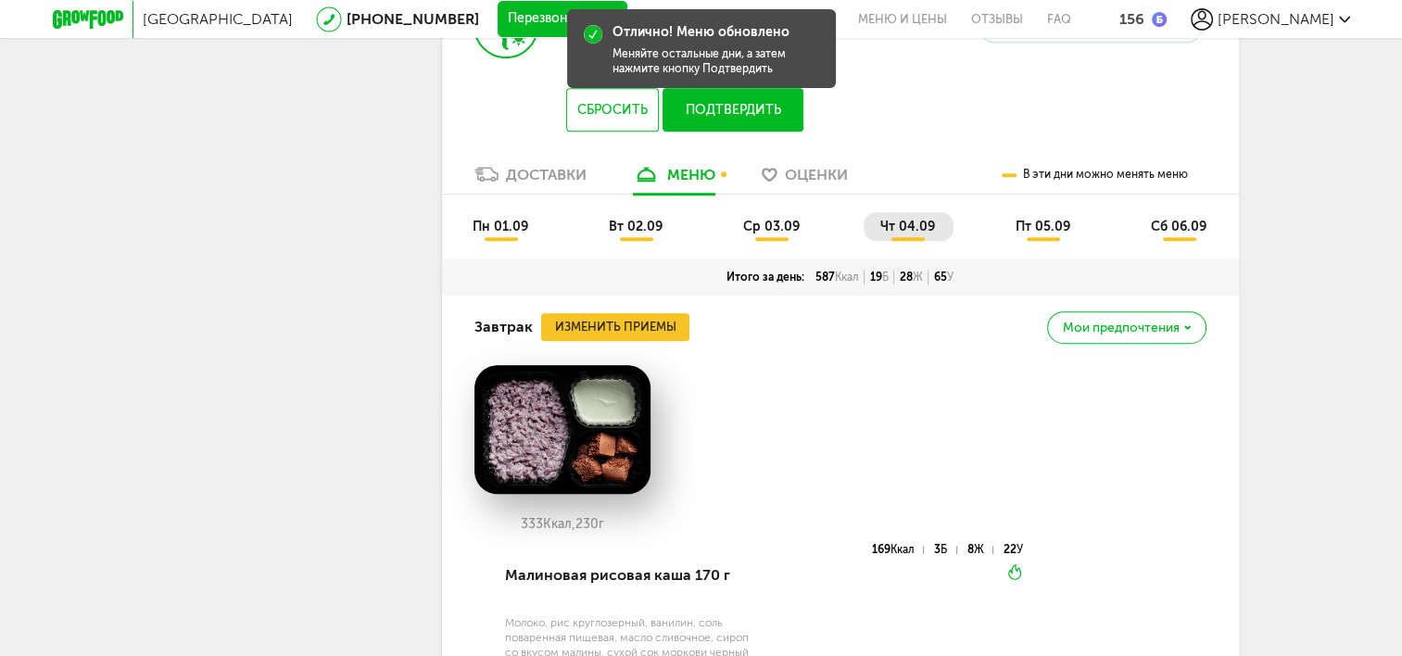
scroll to position [1200, 0]
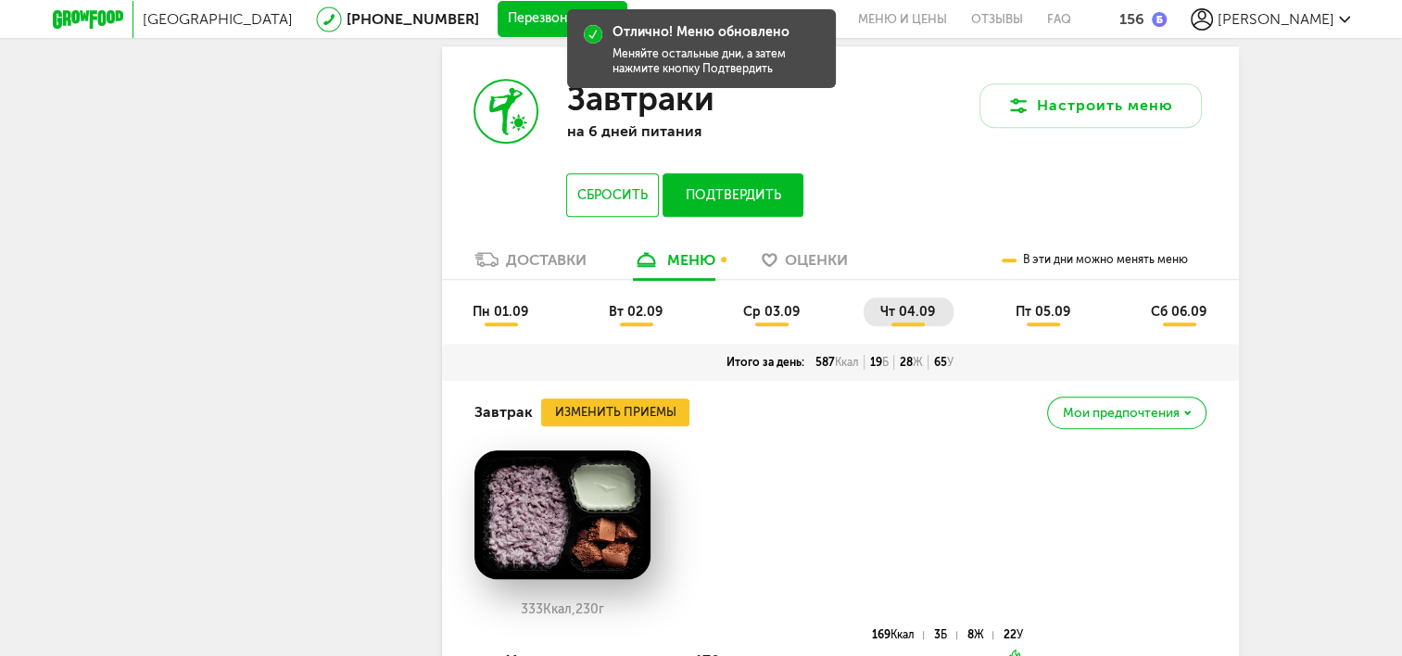
click at [1047, 322] on li "пт 05.09" at bounding box center [1044, 311] width 90 height 29
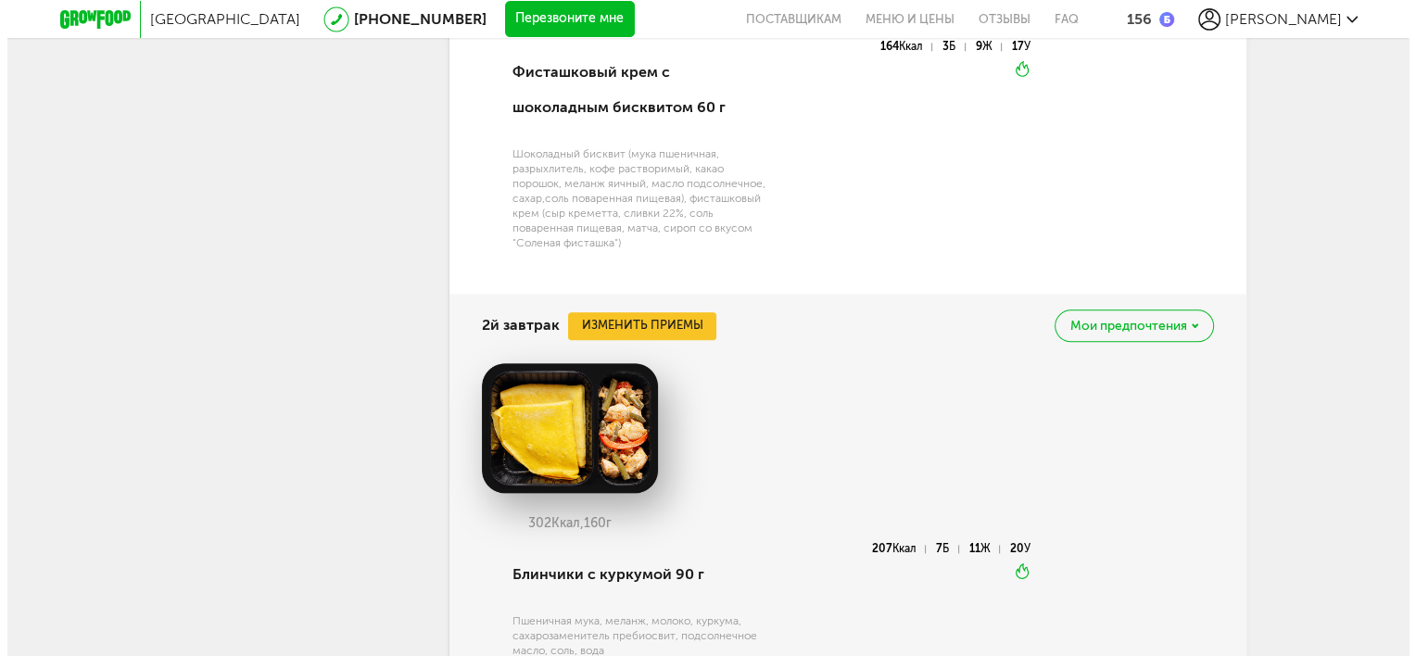
scroll to position [2034, 0]
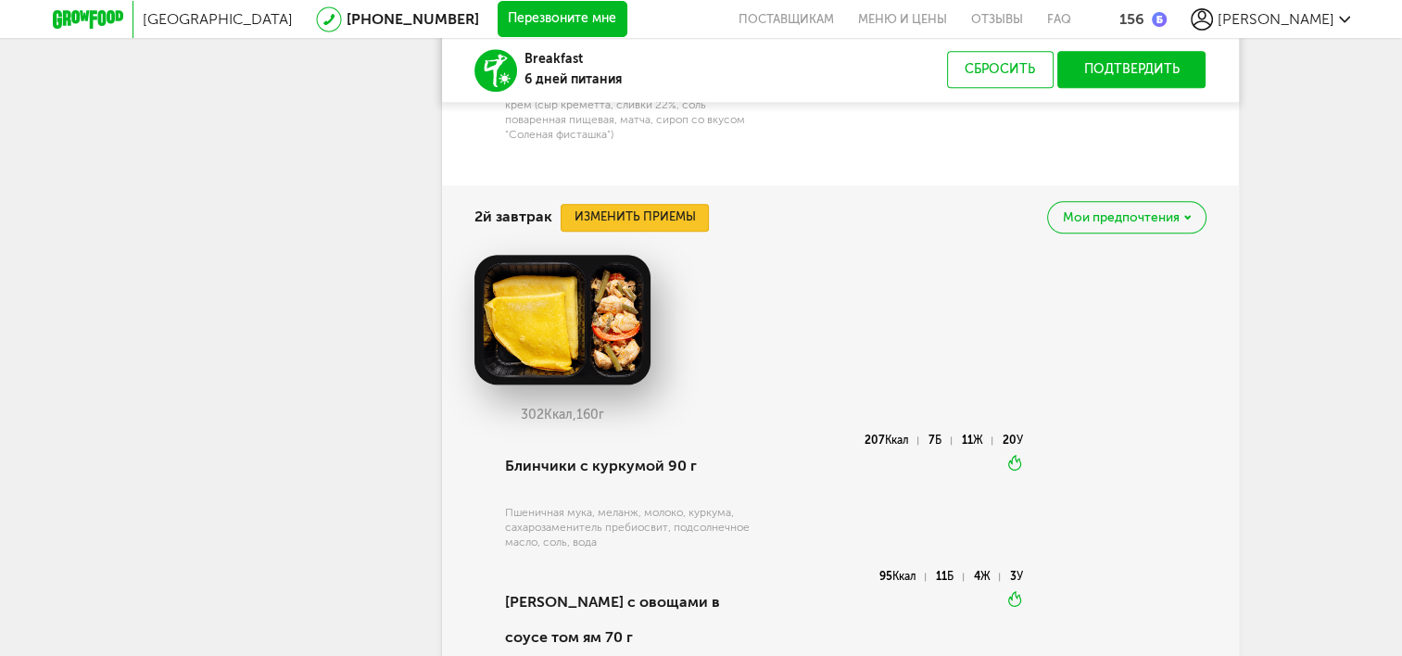
click at [662, 219] on button "Изменить приемы" at bounding box center [635, 218] width 148 height 28
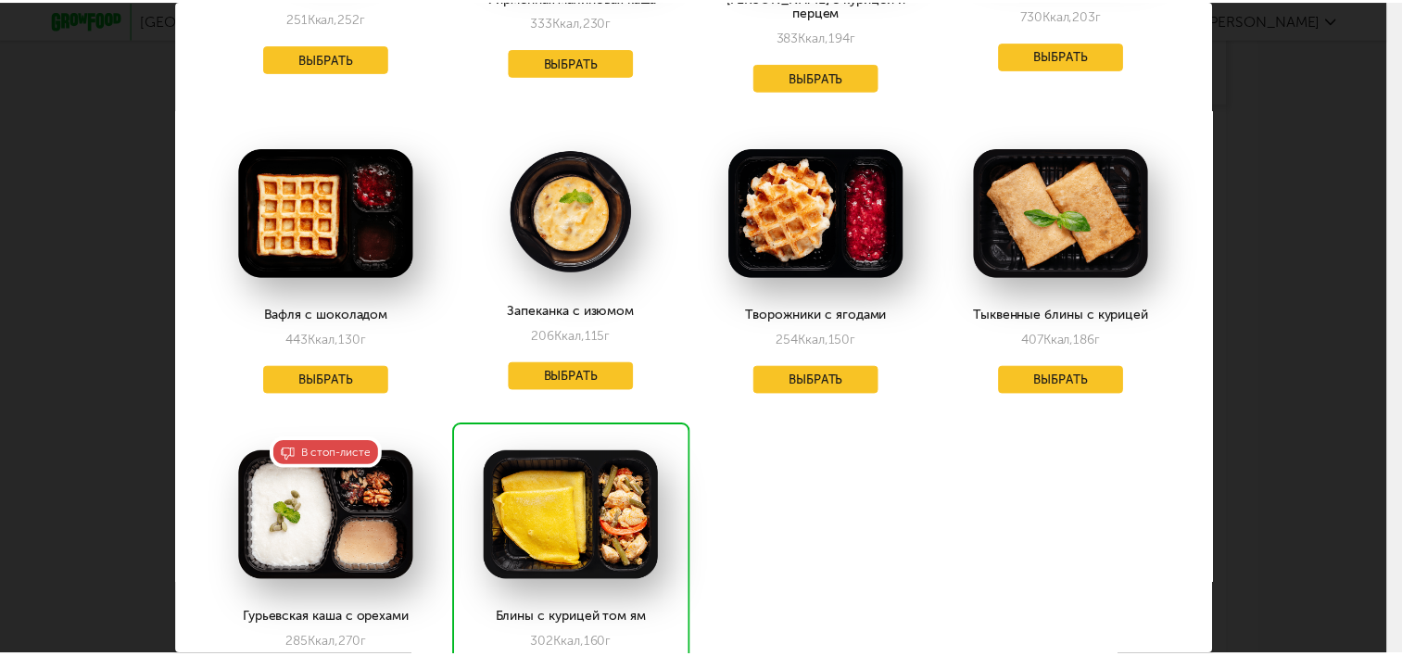
scroll to position [763, 0]
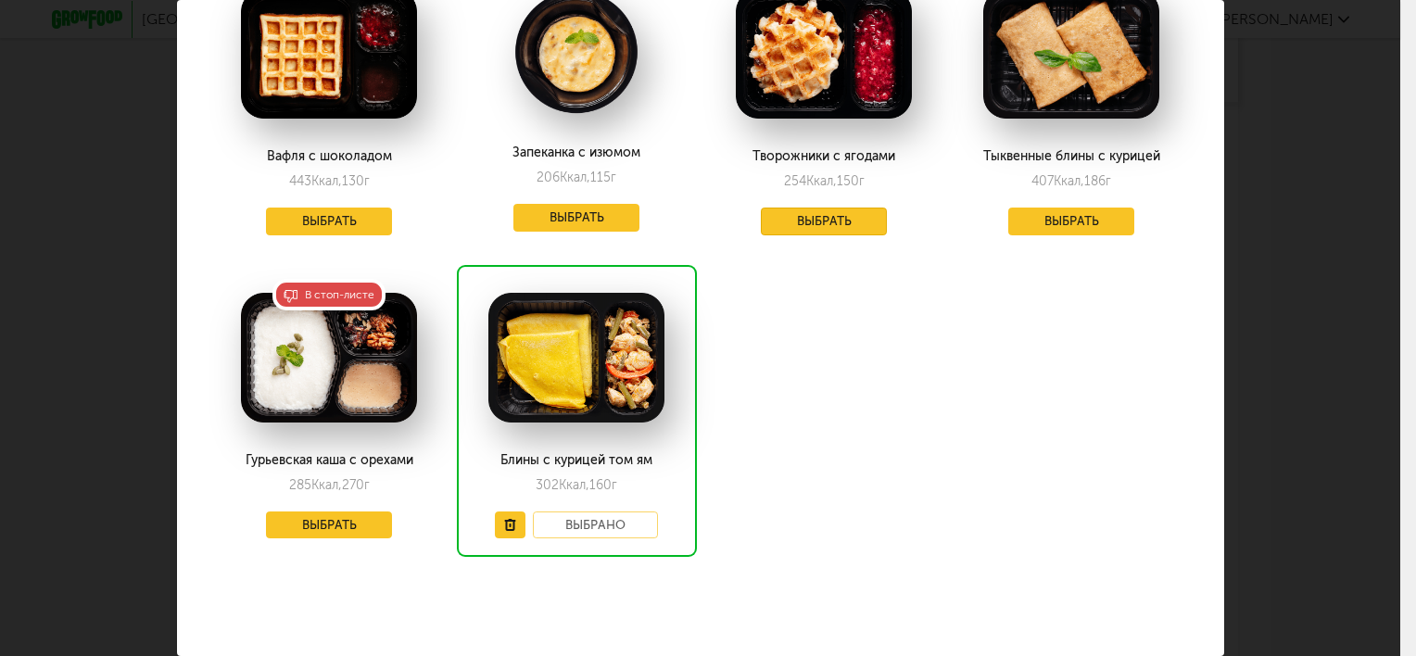
click at [782, 208] on button "Выбрать" at bounding box center [824, 222] width 126 height 28
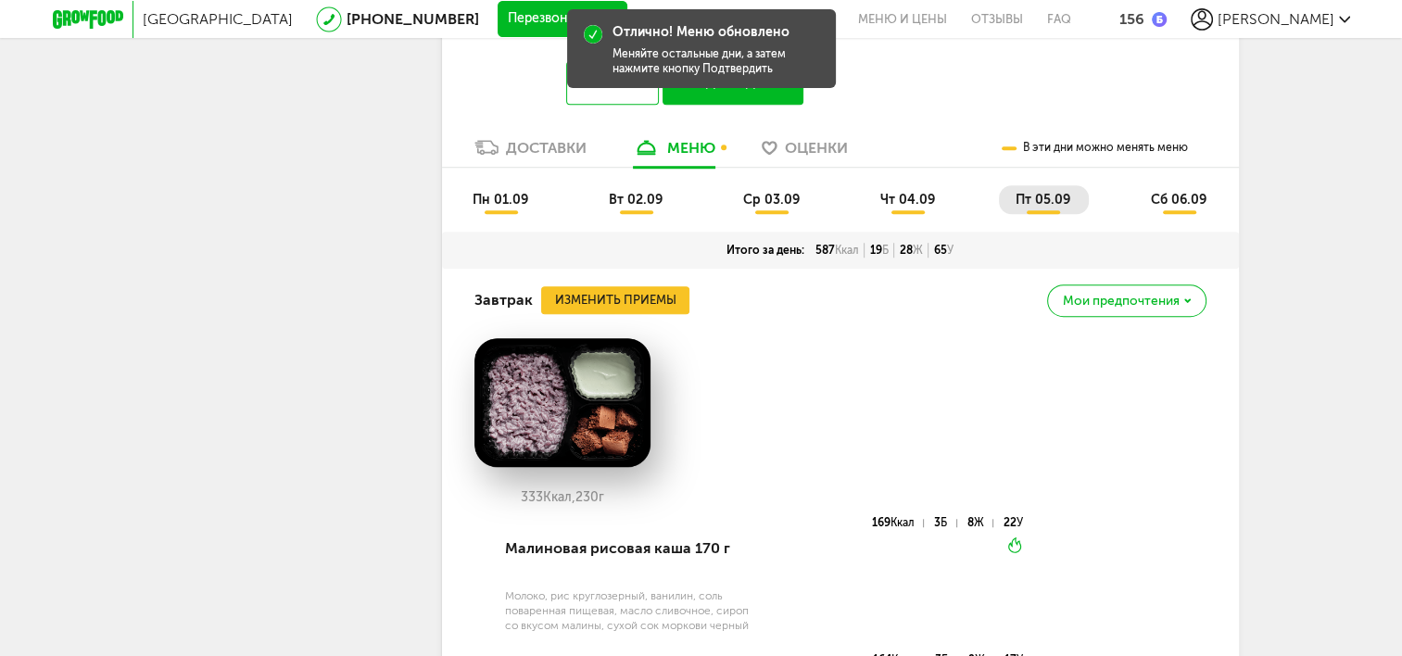
scroll to position [1292, 0]
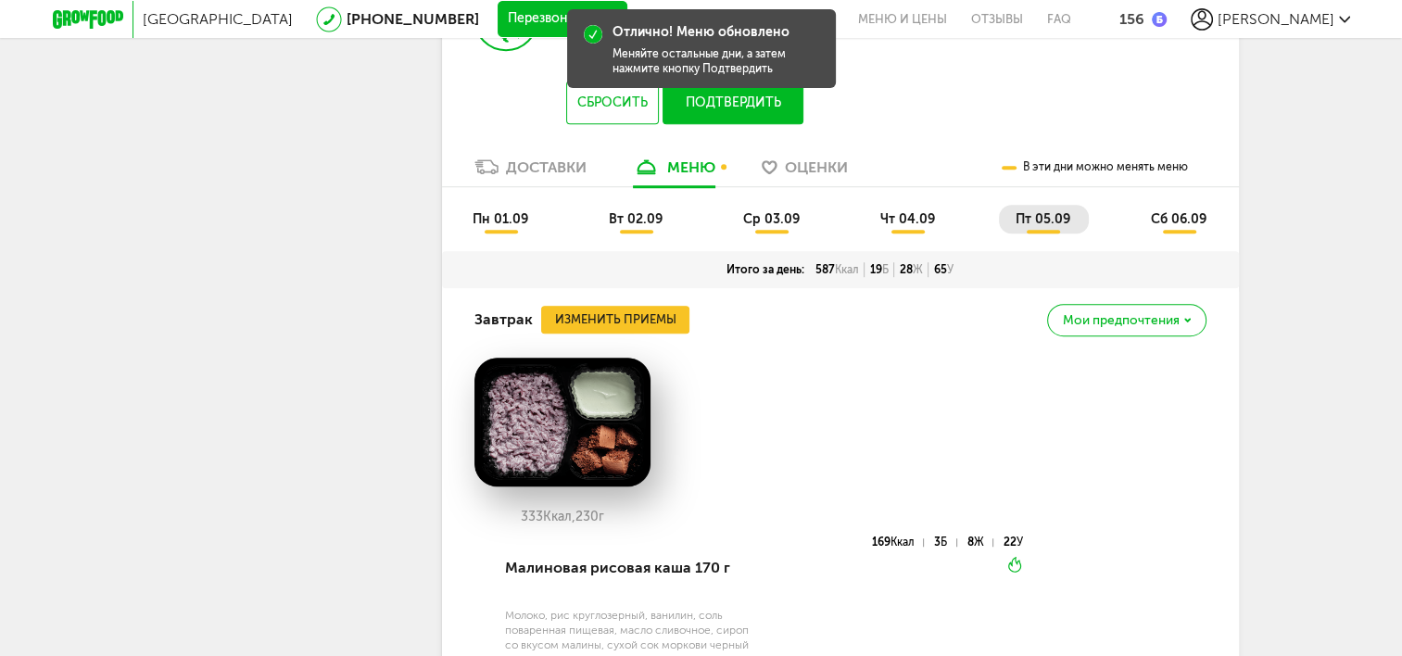
click at [1172, 230] on li "сб 06.09" at bounding box center [1179, 219] width 91 height 29
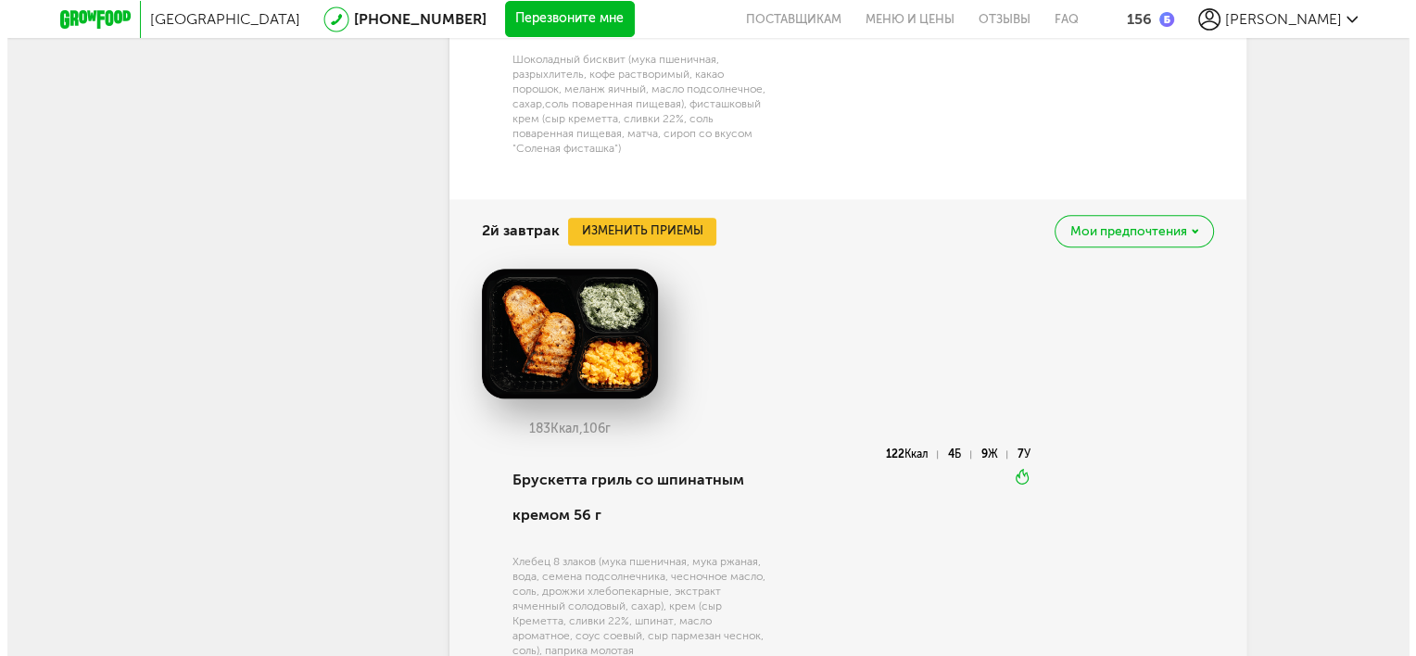
scroll to position [2034, 0]
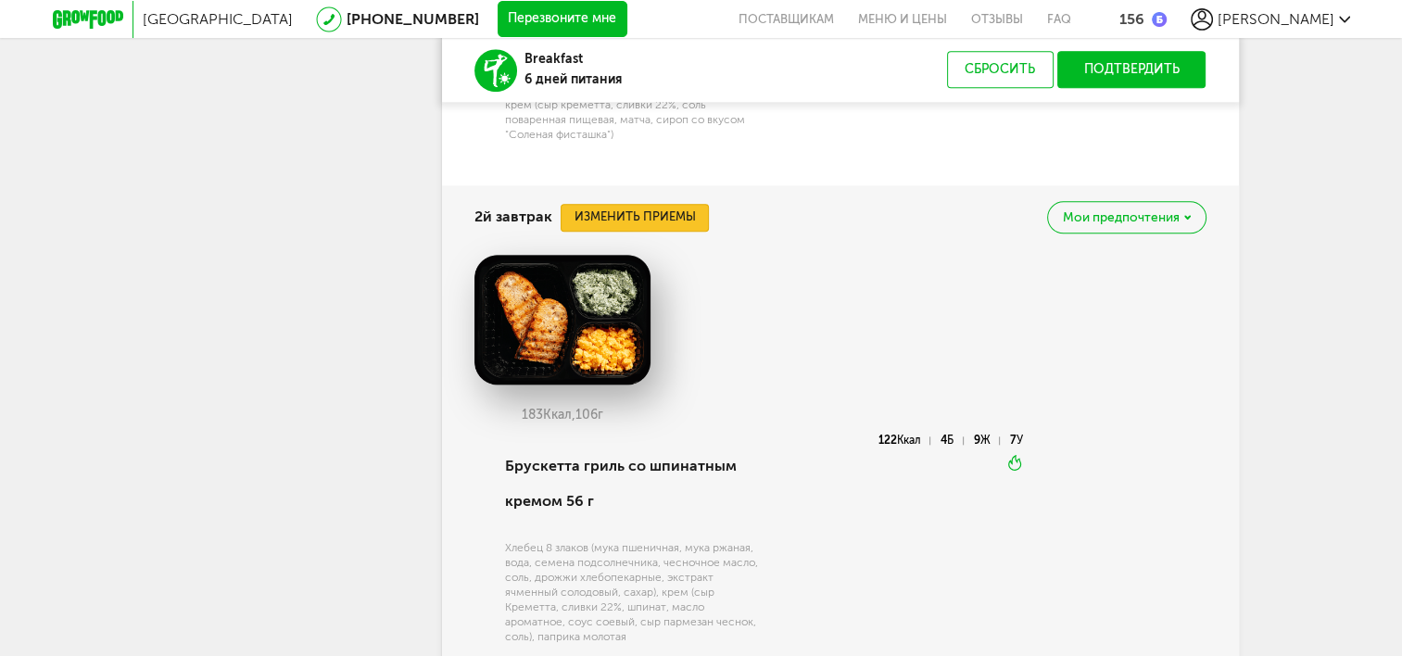
click at [684, 221] on button "Изменить приемы" at bounding box center [635, 218] width 148 height 28
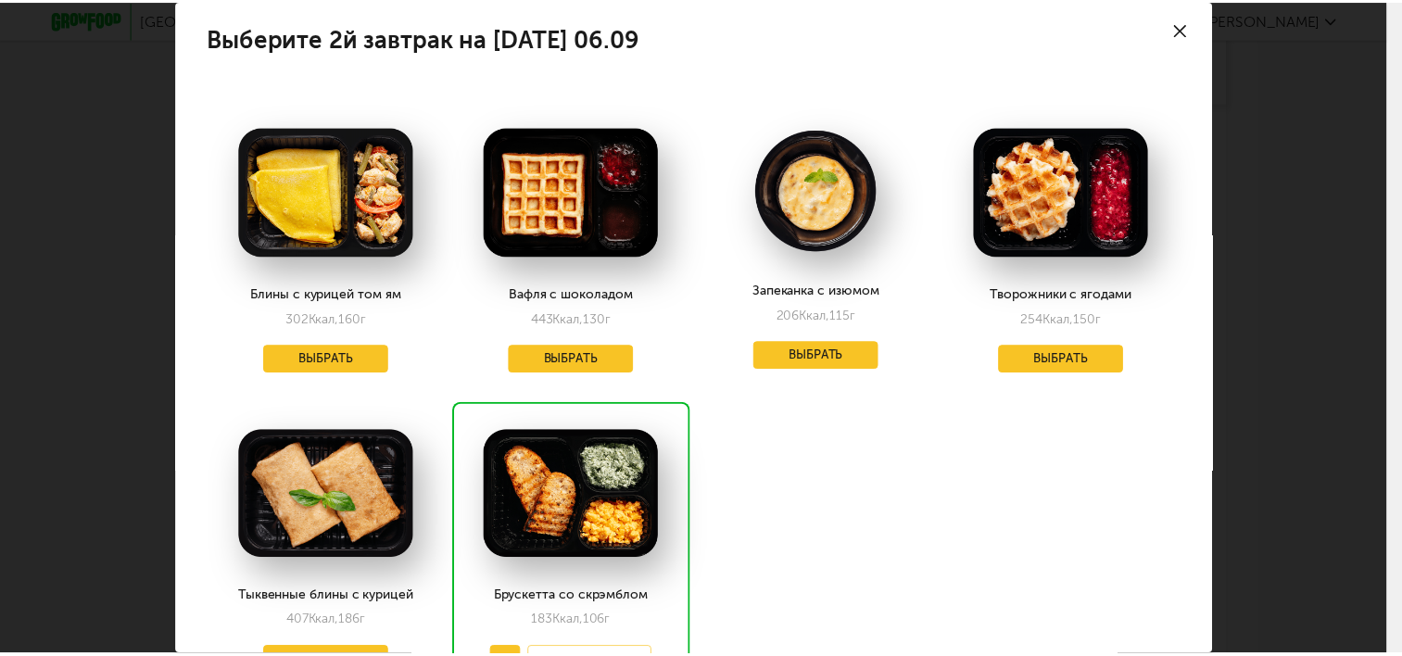
scroll to position [0, 0]
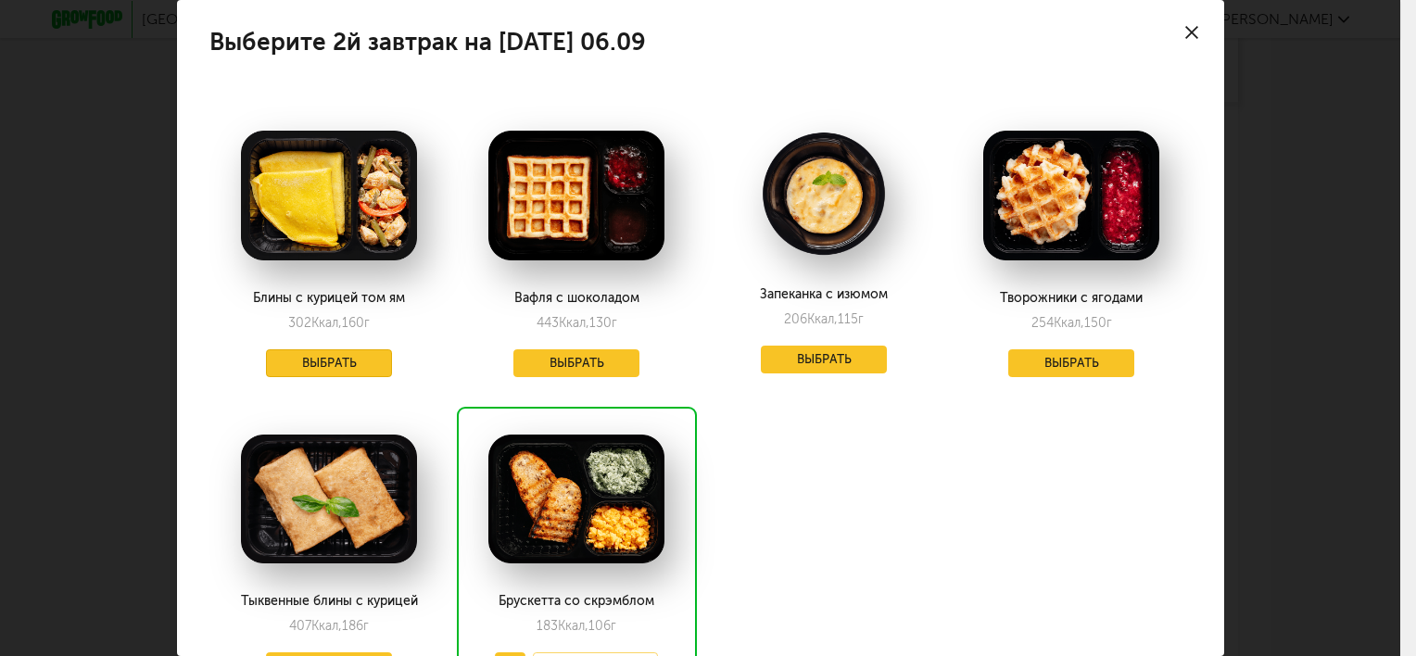
click at [359, 363] on button "Выбрать" at bounding box center [329, 363] width 126 height 28
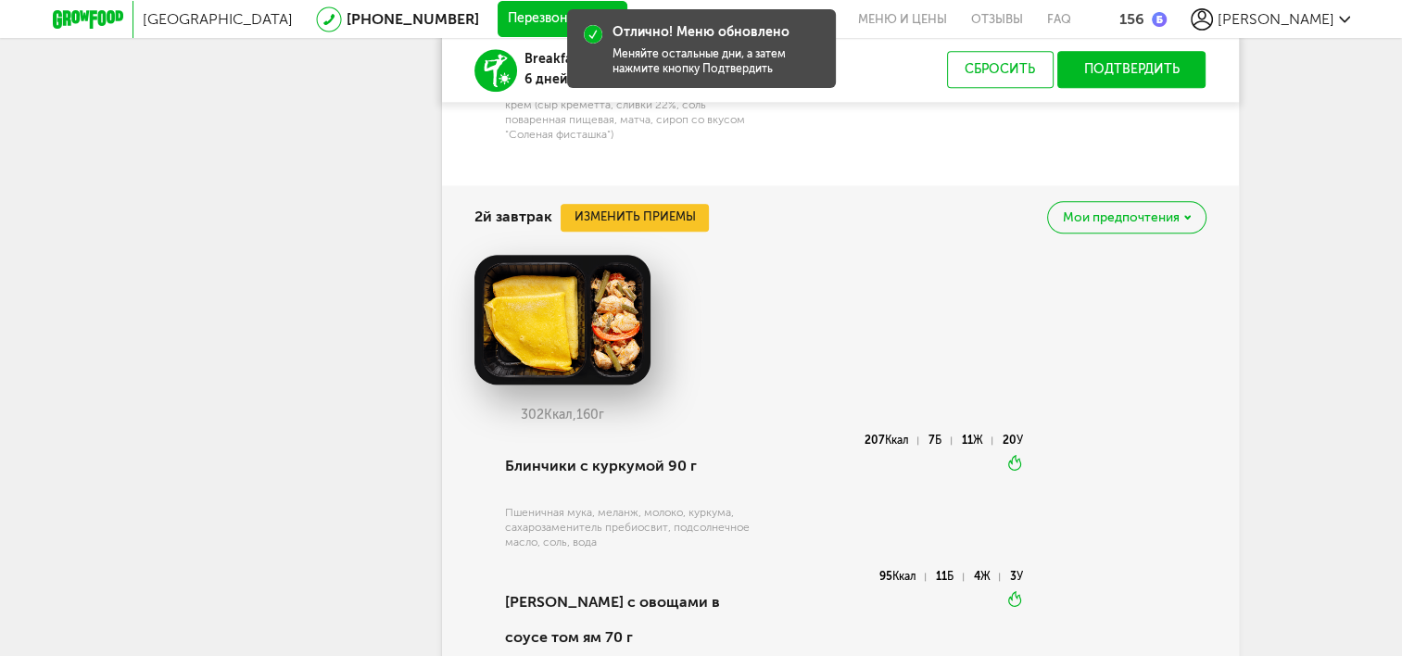
click at [1106, 77] on button "Подтвердить" at bounding box center [1131, 69] width 149 height 37
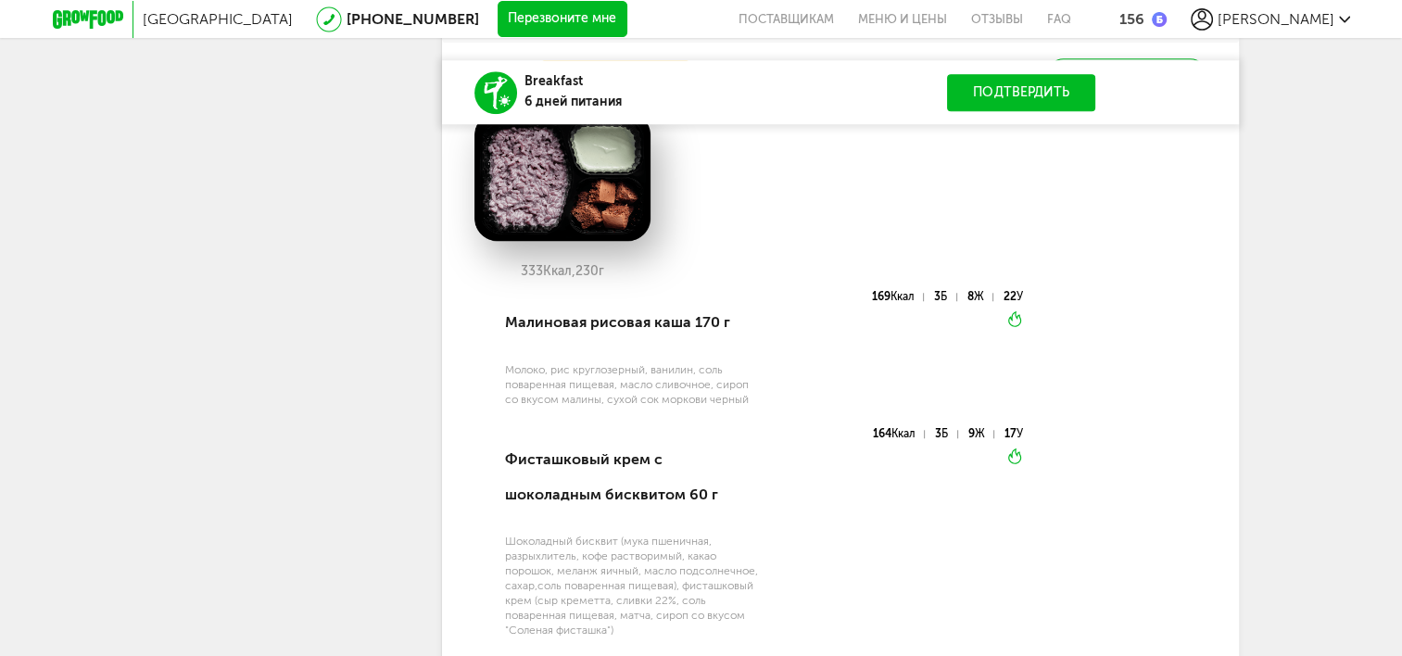
scroll to position [1292, 0]
